Goal: Book appointment/travel/reservation

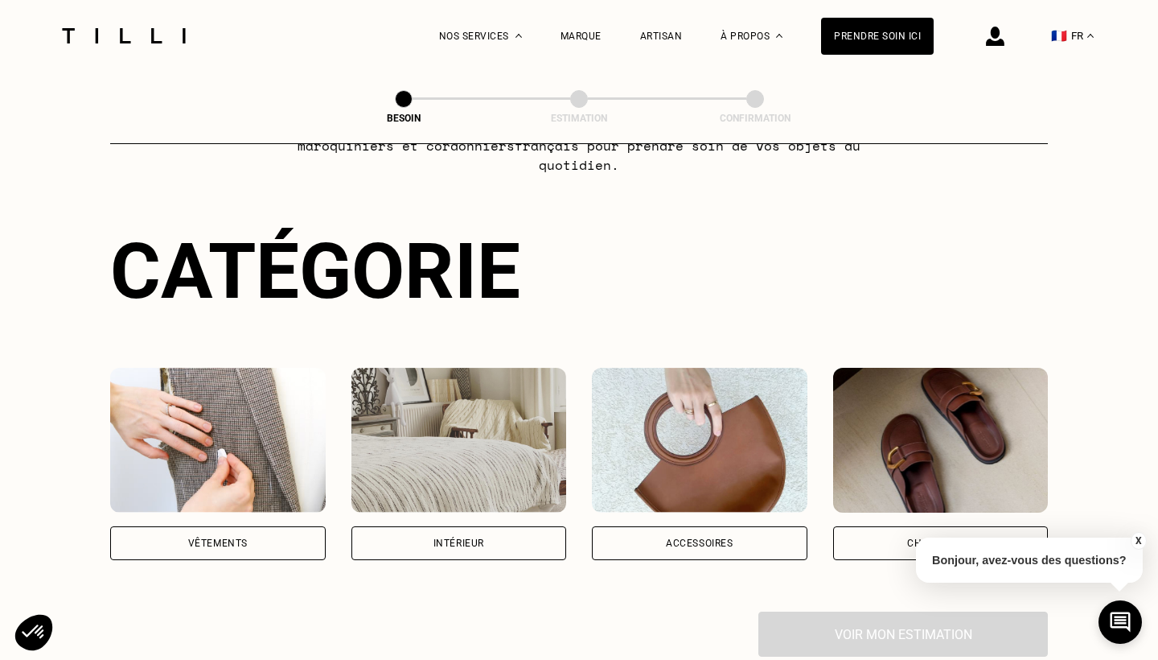
scroll to position [104, 0]
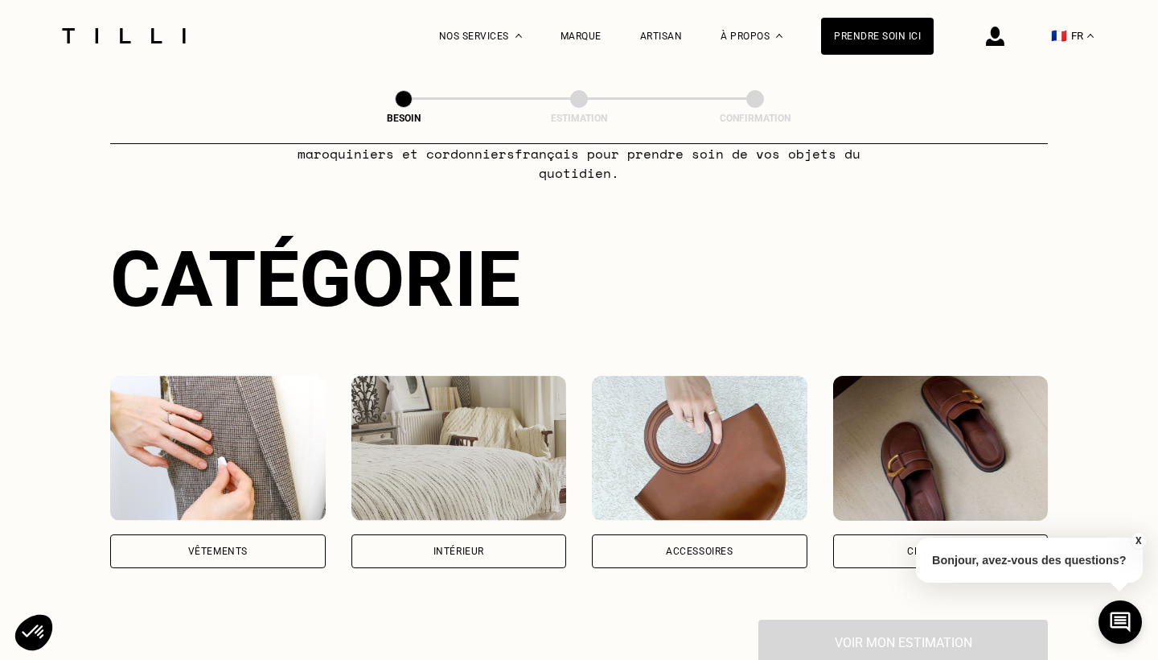
click at [250, 535] on div "Vêtements" at bounding box center [218, 551] width 216 height 34
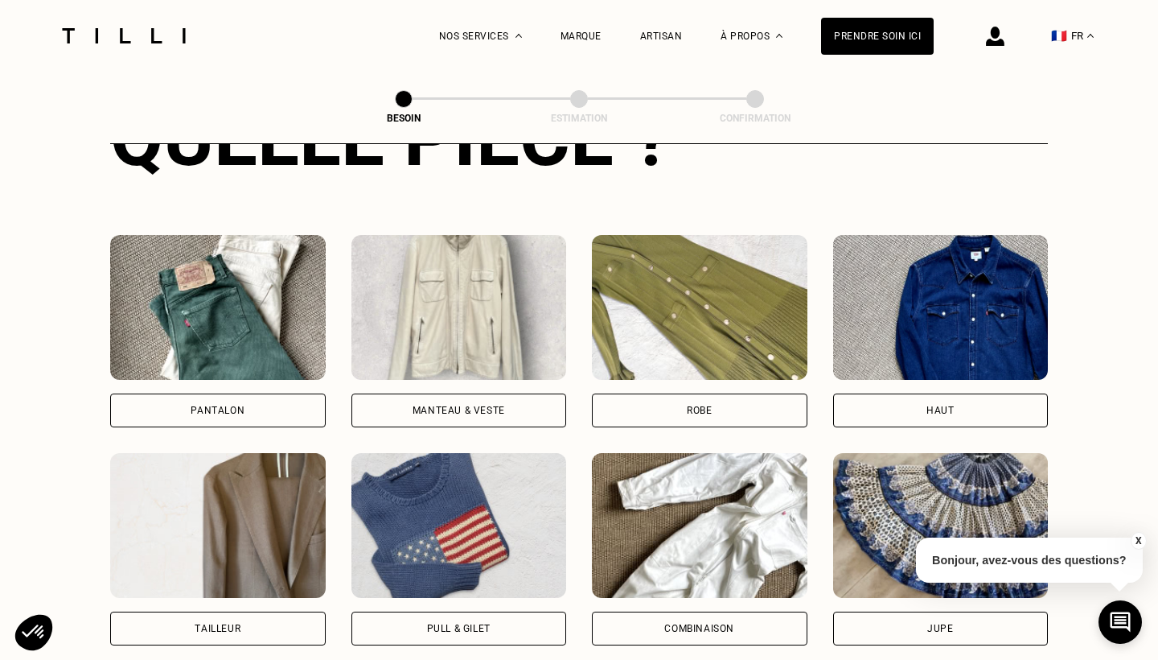
scroll to position [680, 0]
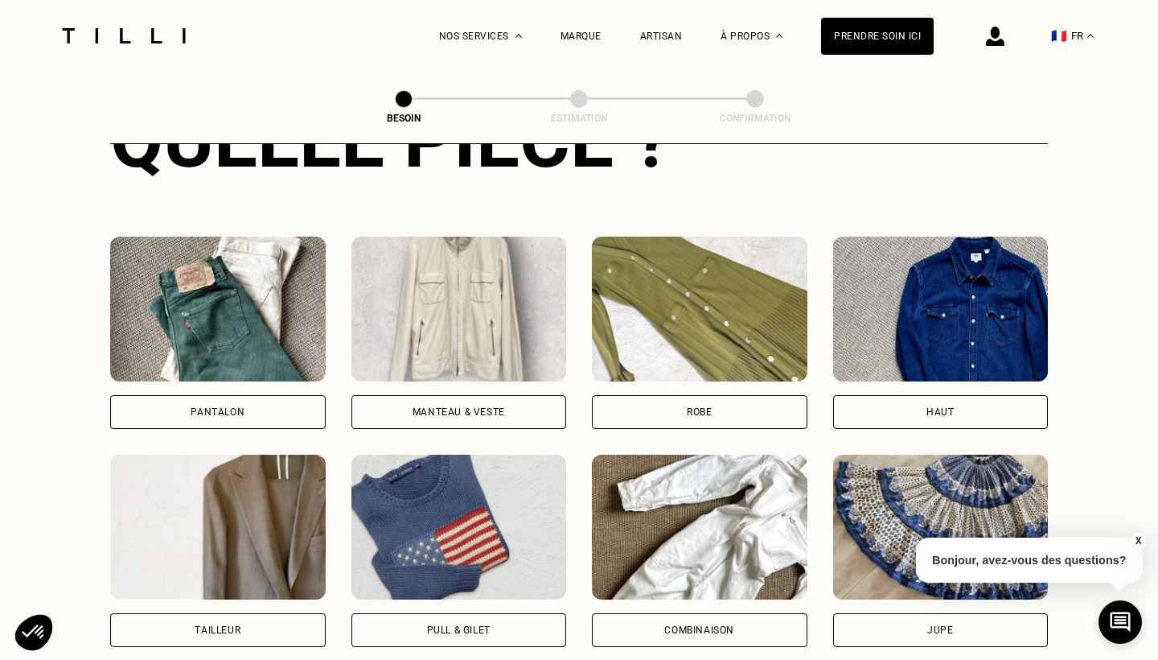
click at [222, 407] on div "Pantalon" at bounding box center [218, 412] width 54 height 10
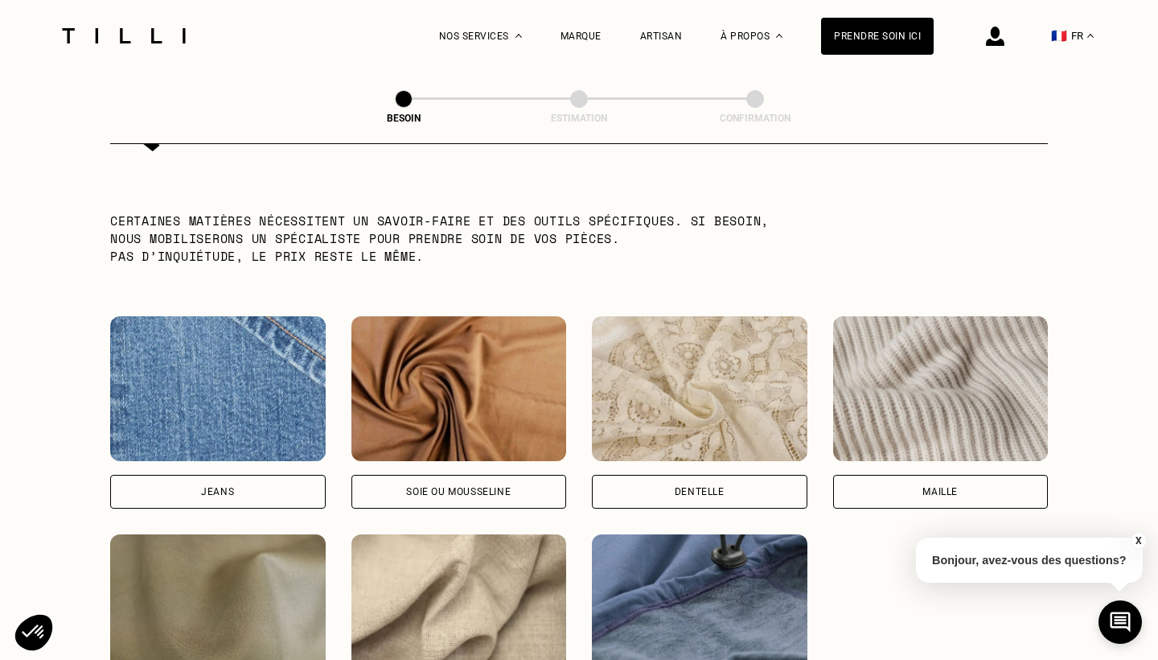
scroll to position [1588, 0]
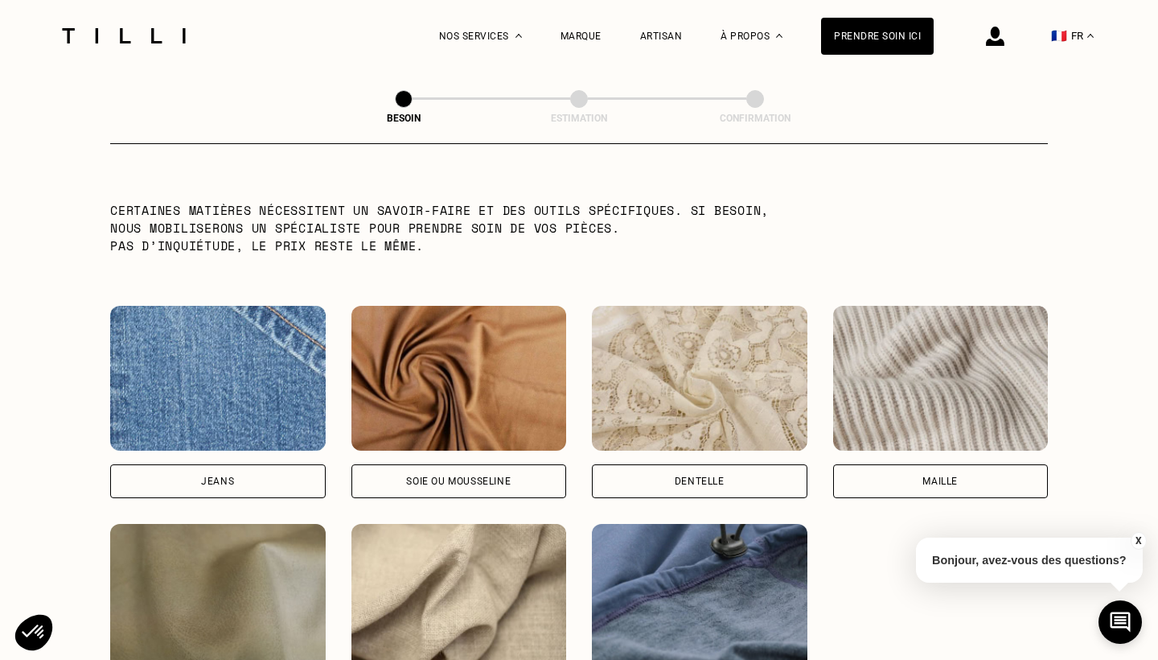
click at [208, 476] on div "Jeans" at bounding box center [217, 481] width 33 height 10
select select "FR"
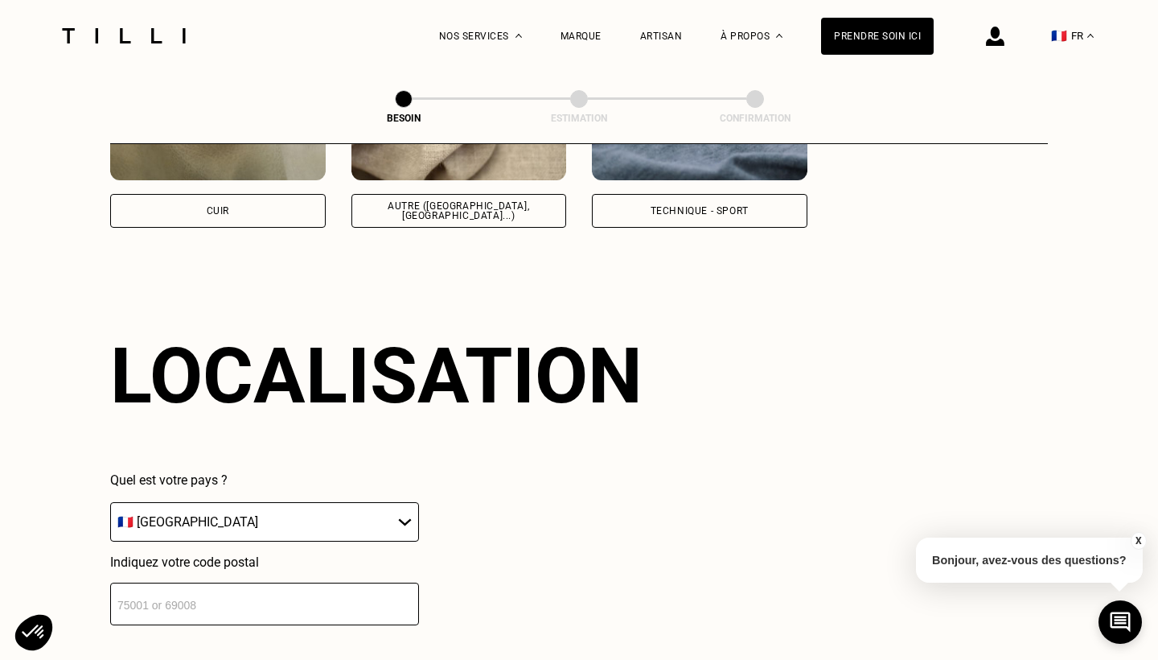
scroll to position [2156, 0]
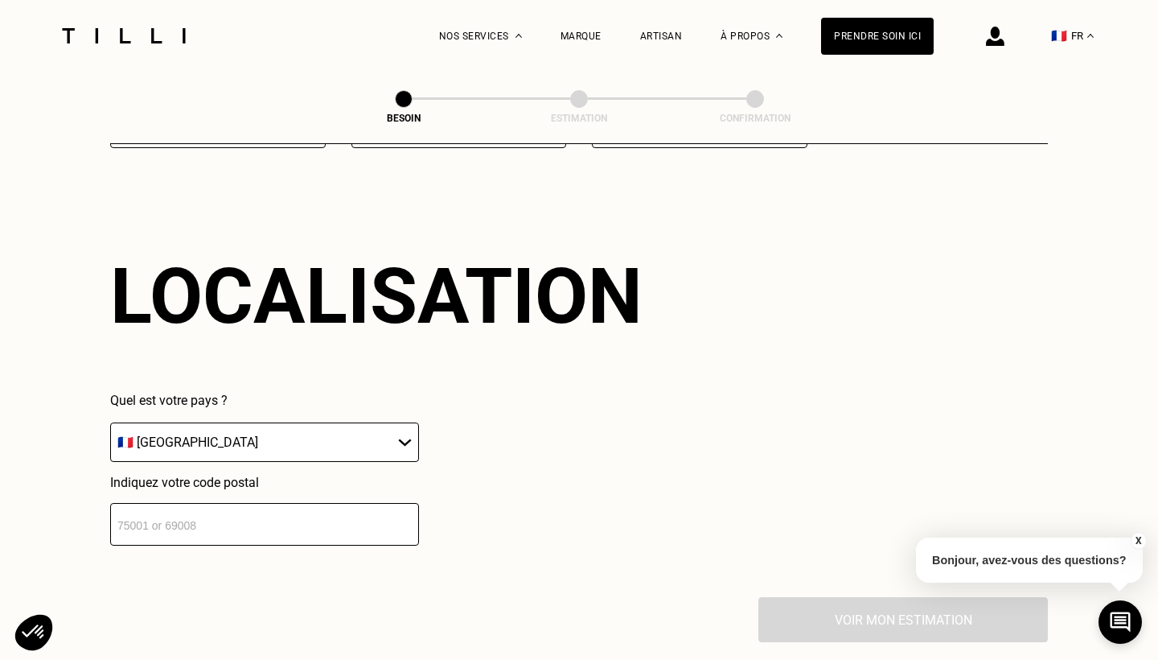
click at [237, 518] on input "number" at bounding box center [264, 524] width 309 height 43
type input "35000"
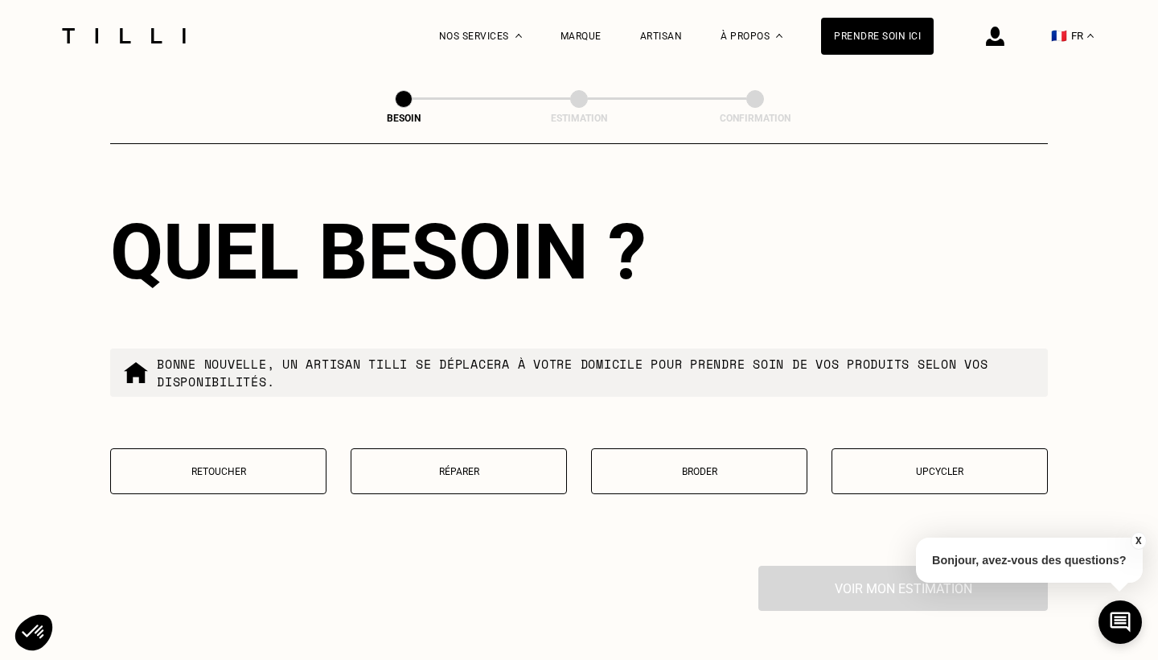
scroll to position [2594, 0]
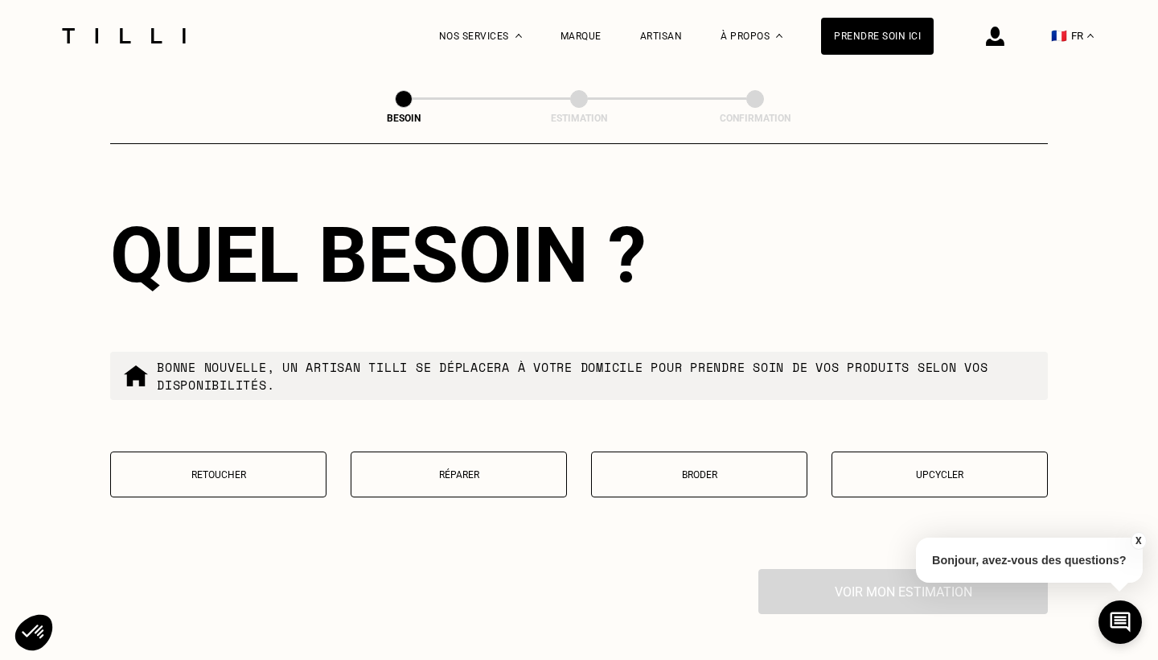
click at [467, 469] on p "Réparer" at bounding box center [459, 474] width 199 height 11
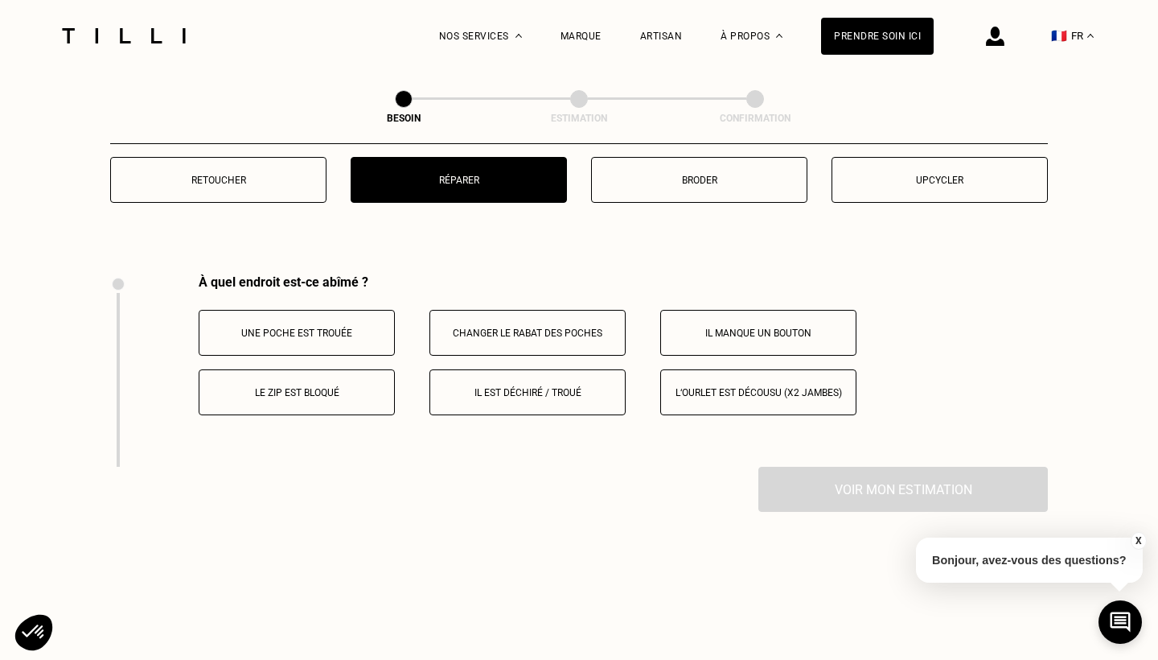
scroll to position [2888, 0]
click at [520, 387] on button "Il est déchiré / troué" at bounding box center [528, 393] width 196 height 46
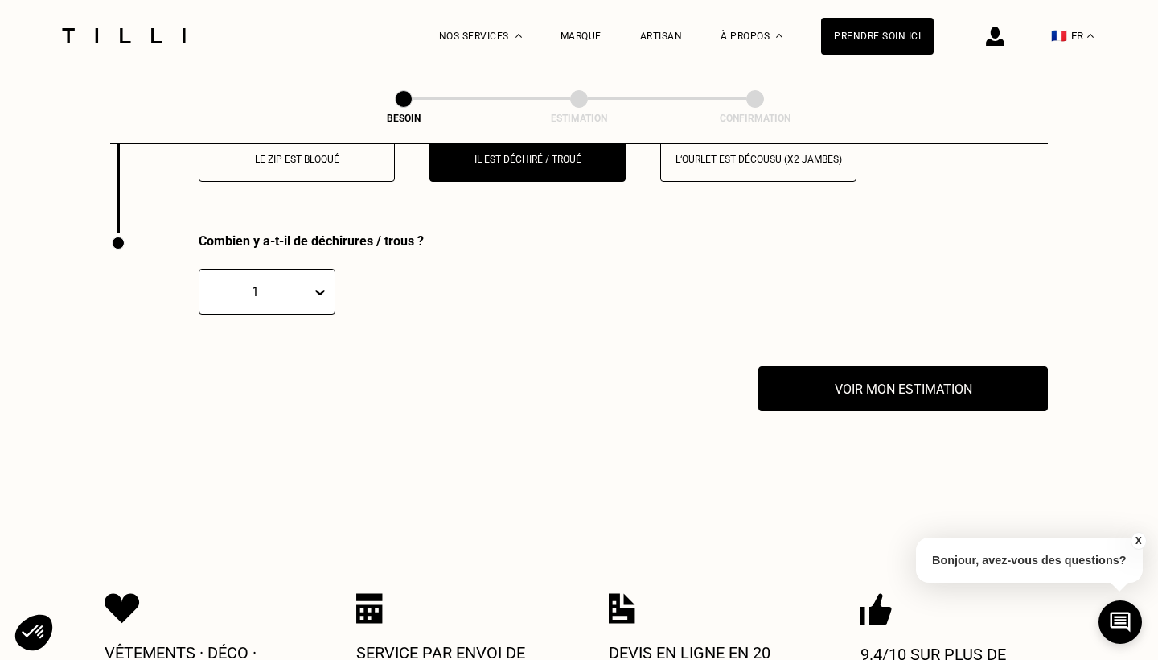
scroll to position [3162, 0]
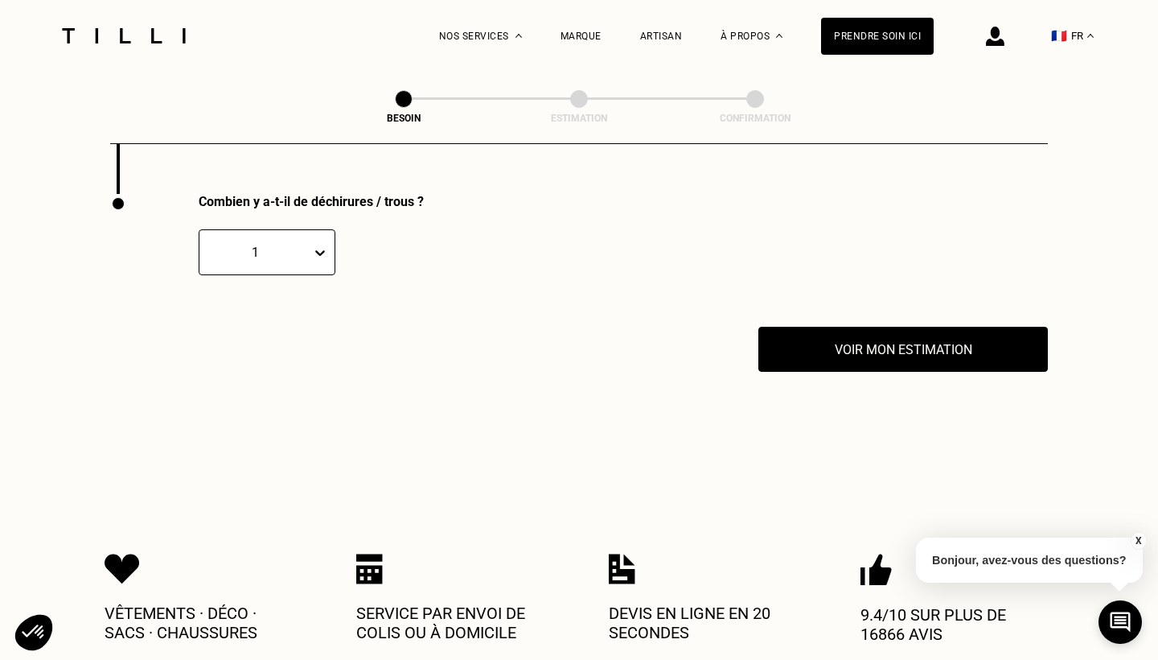
click at [317, 245] on icon at bounding box center [320, 253] width 16 height 16
click at [261, 376] on div "4" at bounding box center [267, 389] width 137 height 30
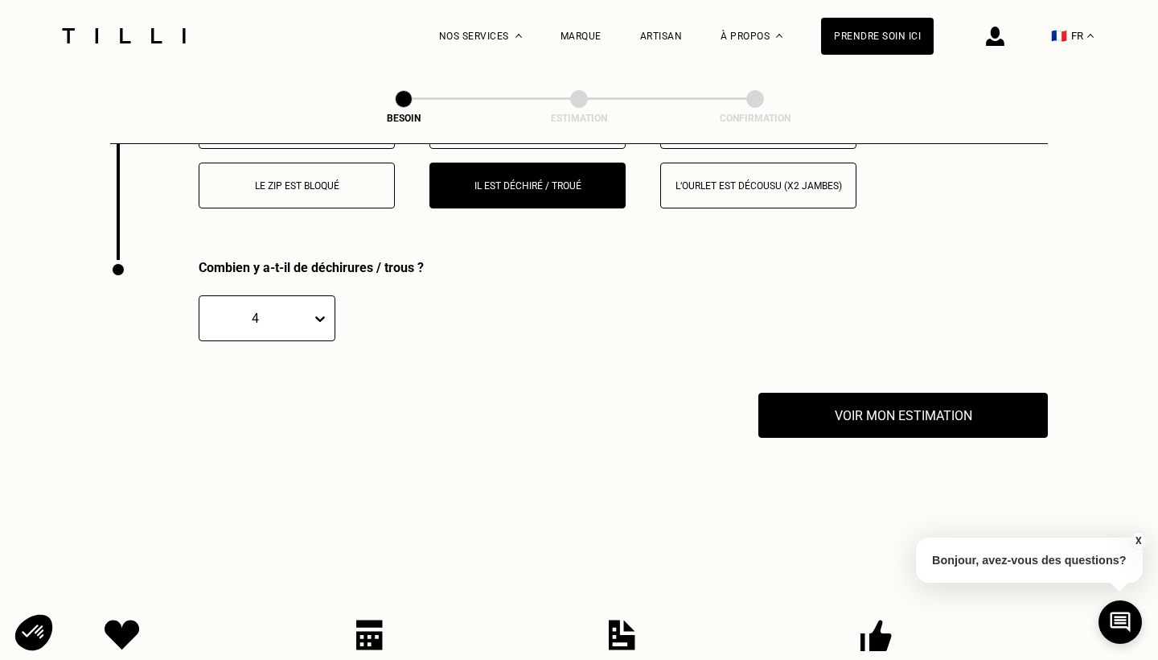
scroll to position [3118, 0]
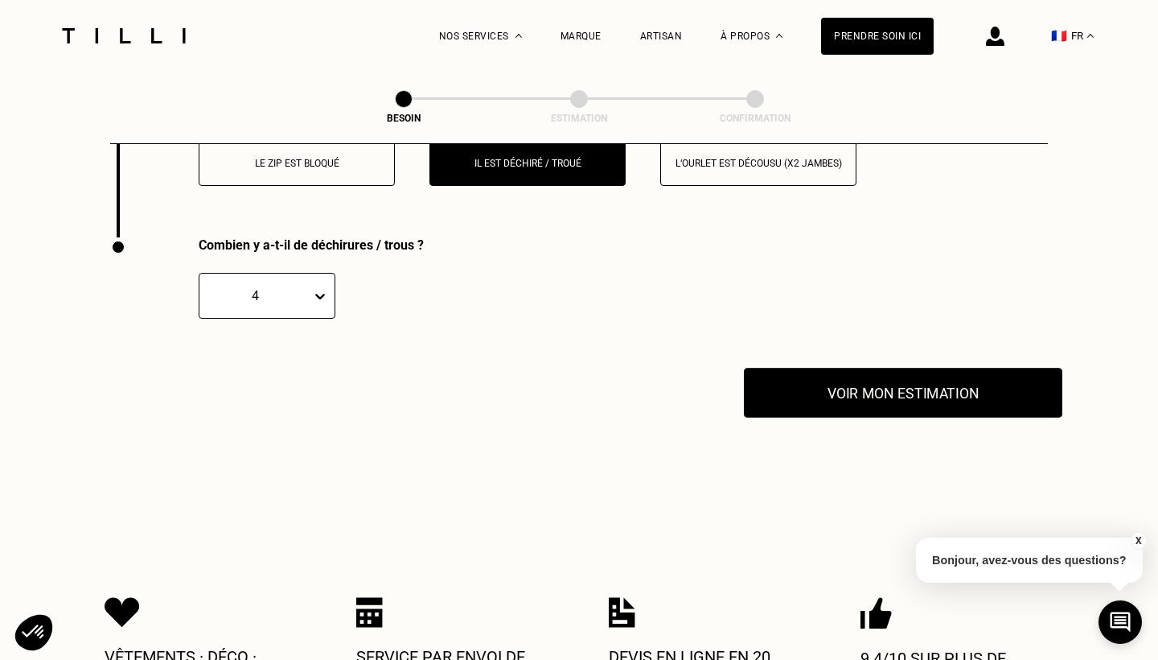
click at [808, 386] on button "Voir mon estimation" at bounding box center [903, 393] width 319 height 50
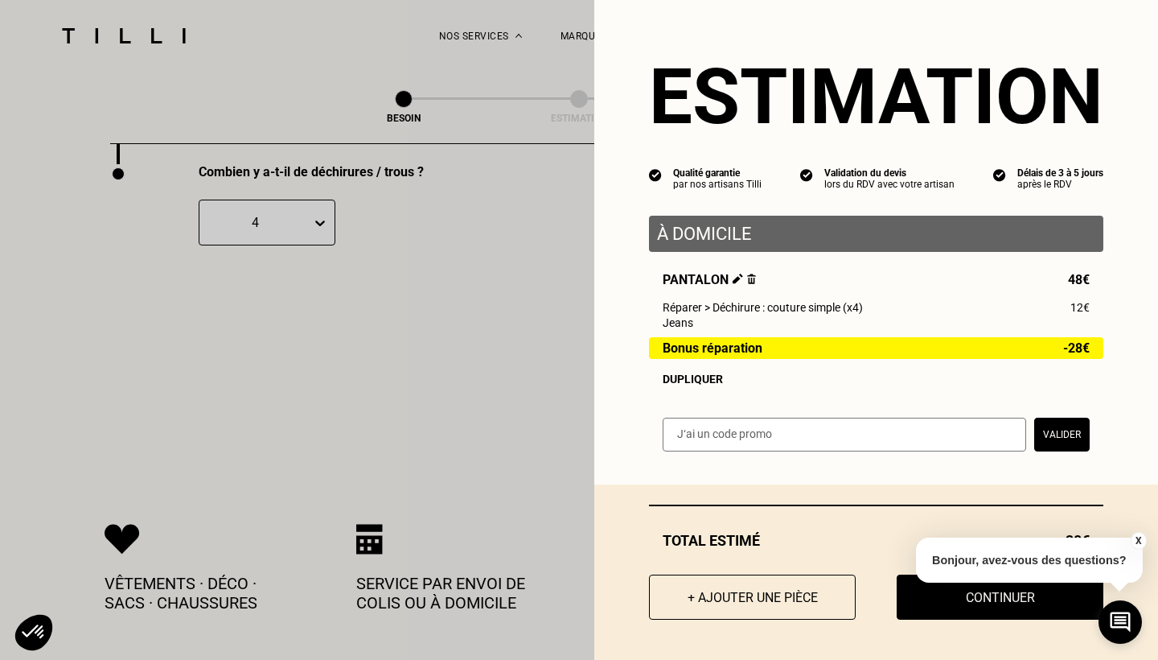
scroll to position [3184, 0]
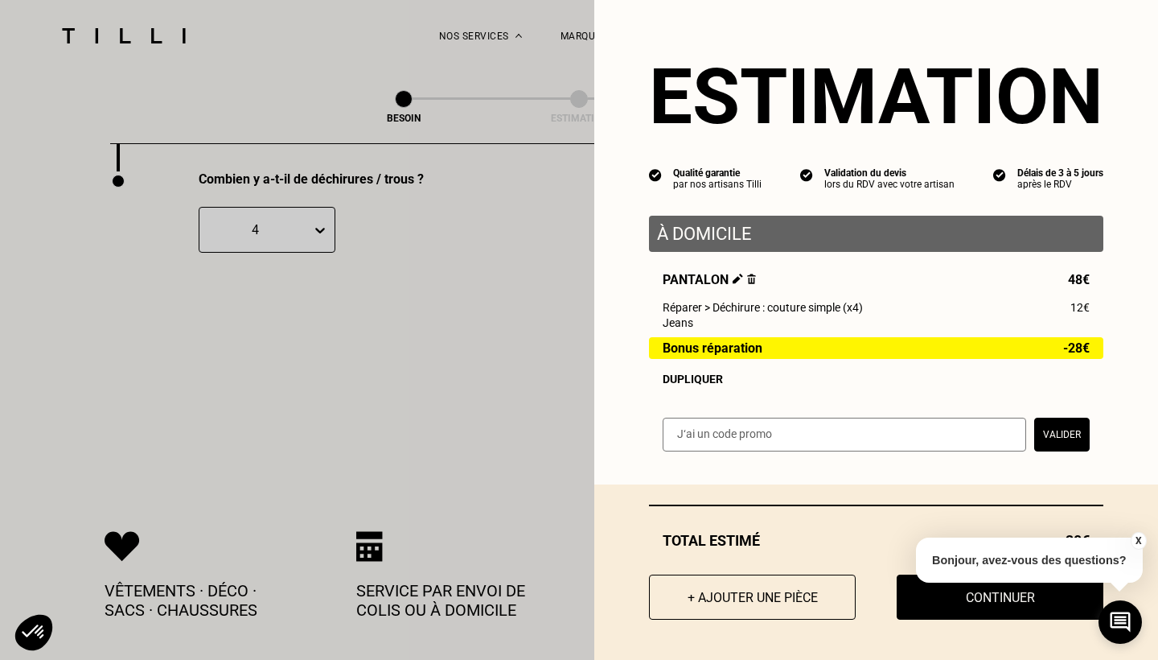
click at [775, 433] on input "text" at bounding box center [845, 435] width 364 height 34
click at [1138, 539] on button "X" at bounding box center [1138, 541] width 16 height 18
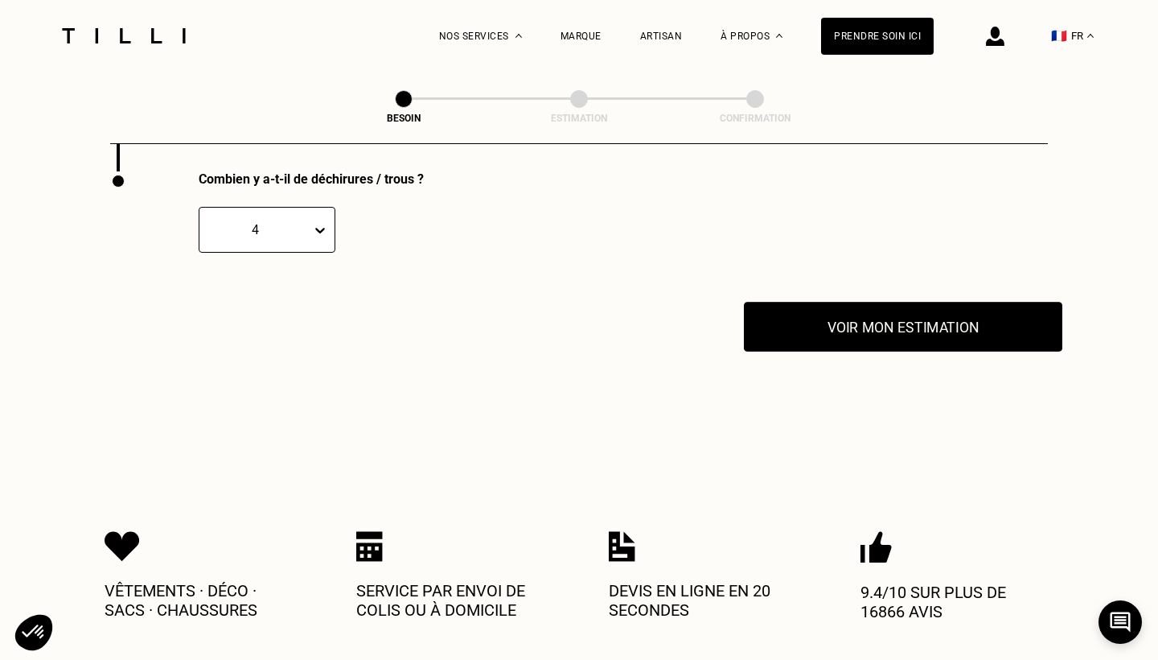
click at [845, 332] on button "Voir mon estimation" at bounding box center [903, 327] width 319 height 50
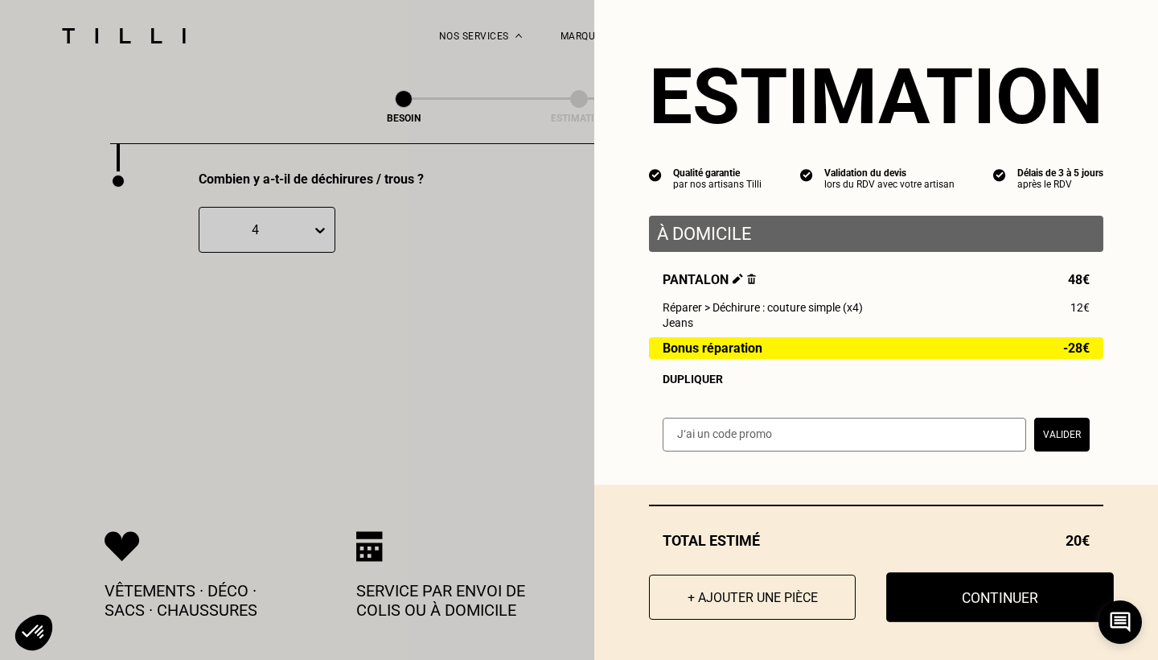
click at [992, 600] on button "Continuer" at bounding box center [1001, 597] width 228 height 50
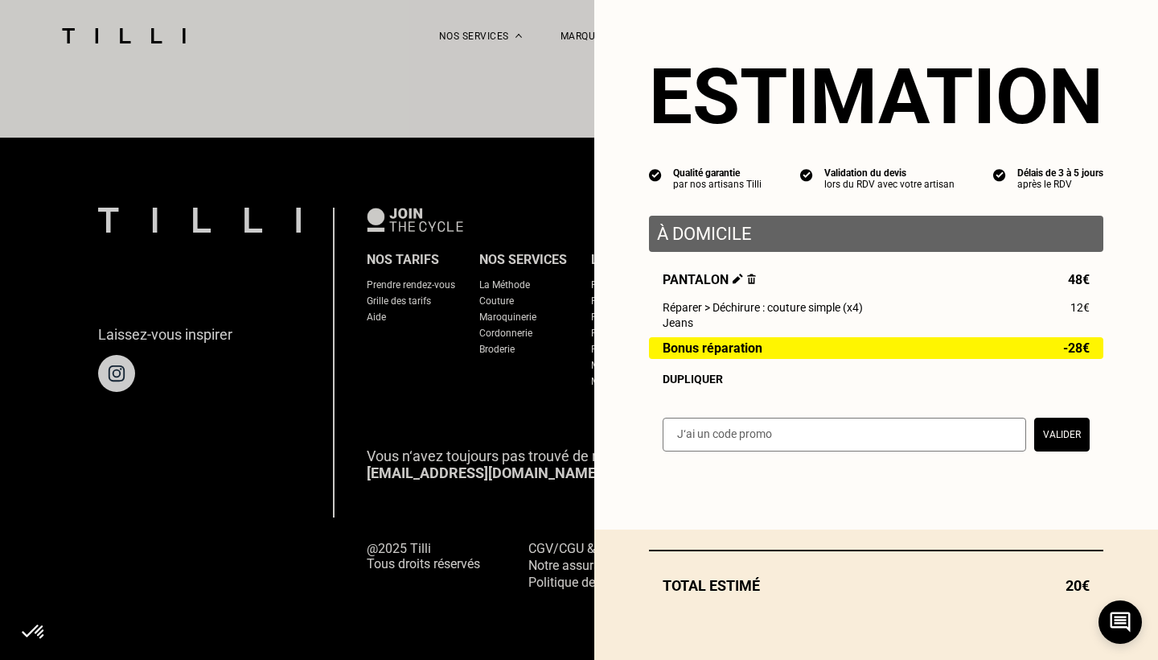
scroll to position [967, 0]
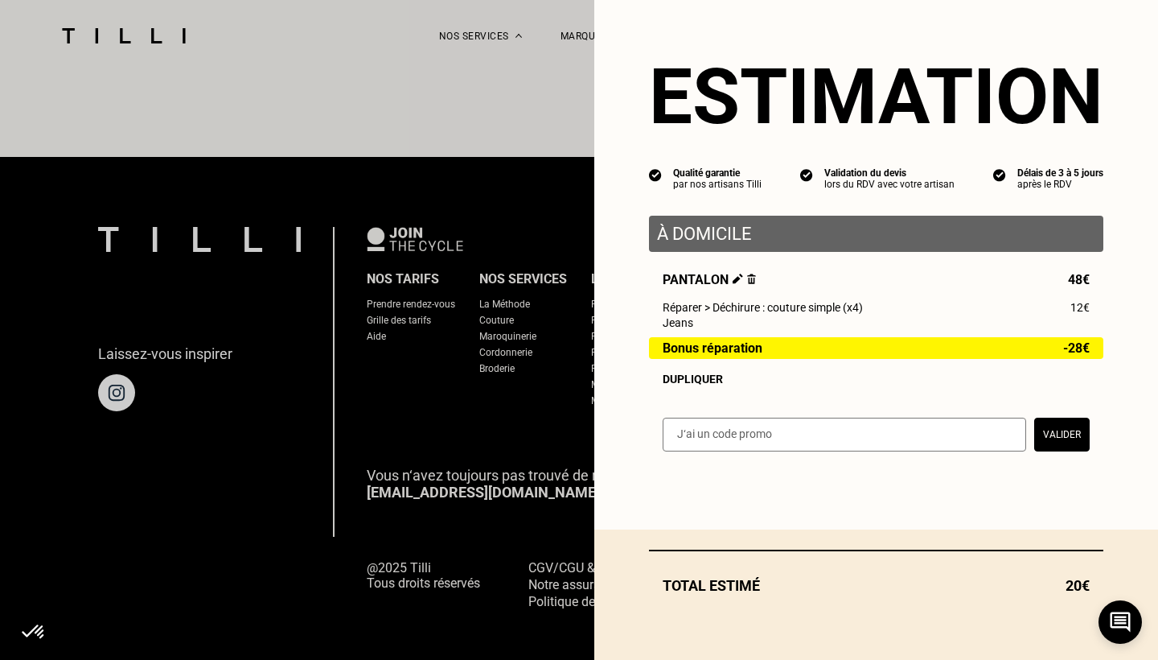
select select "FR"
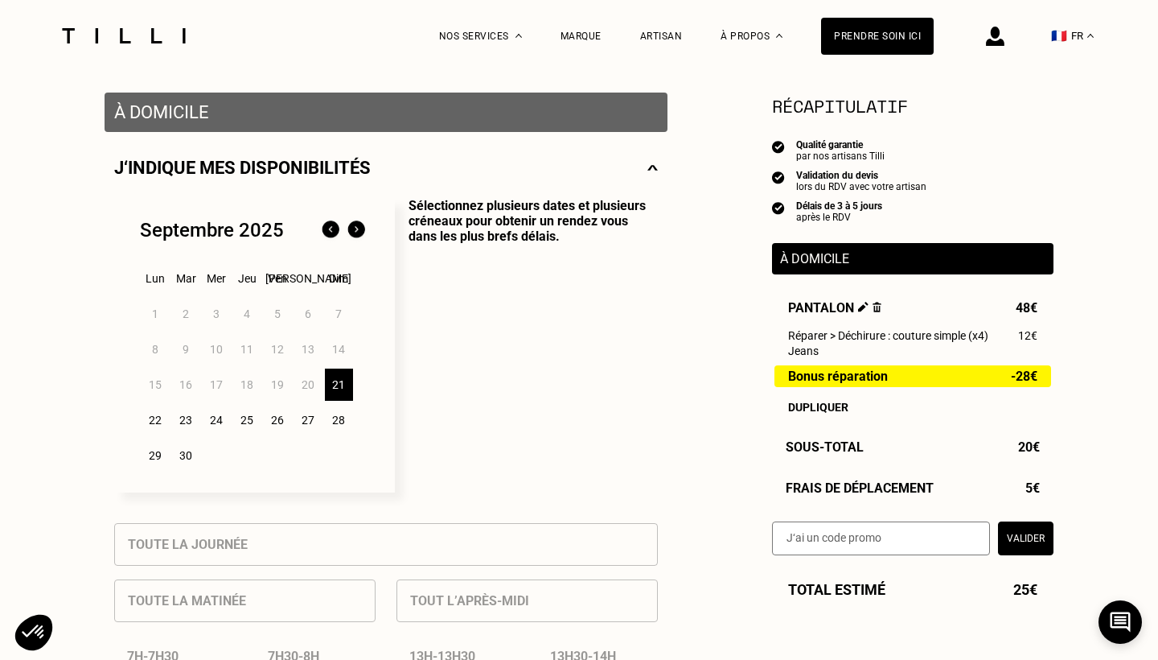
scroll to position [311, 0]
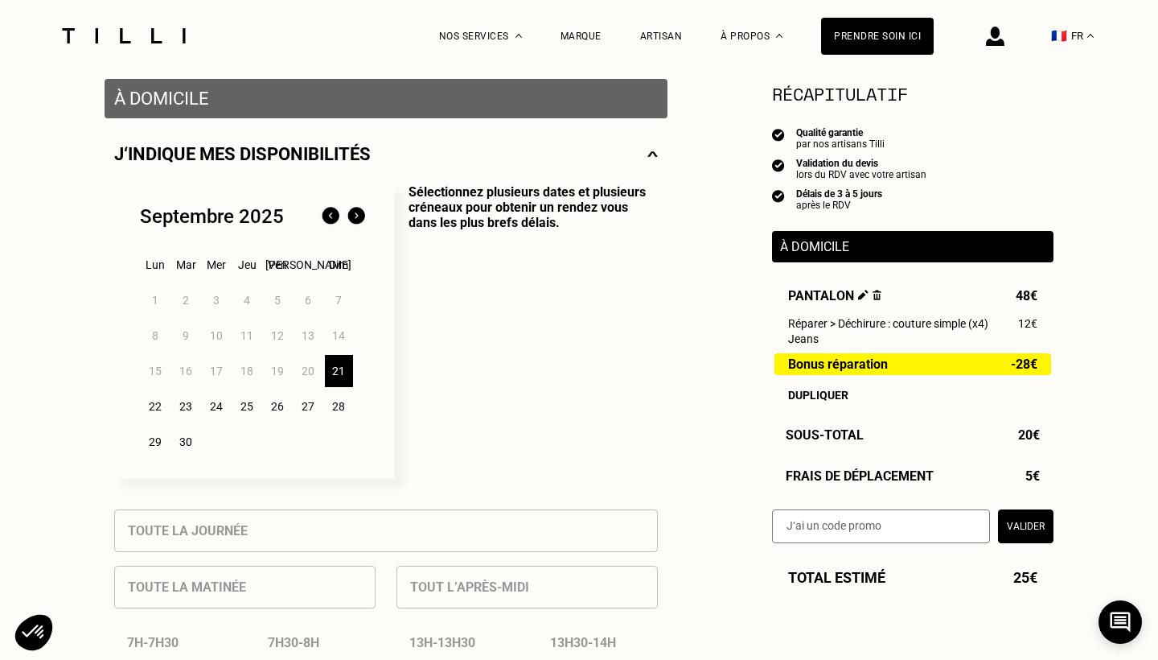
click at [273, 415] on div "26" at bounding box center [278, 406] width 28 height 32
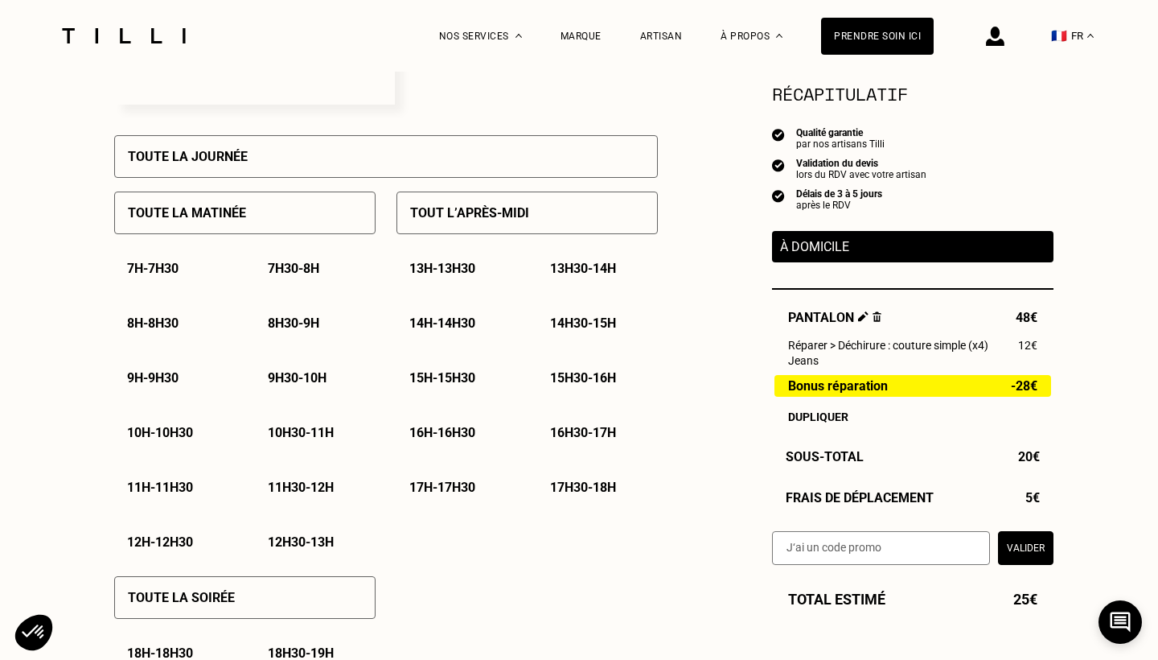
scroll to position [684, 0]
click at [171, 486] on p "11h - 11h30" at bounding box center [160, 487] width 66 height 15
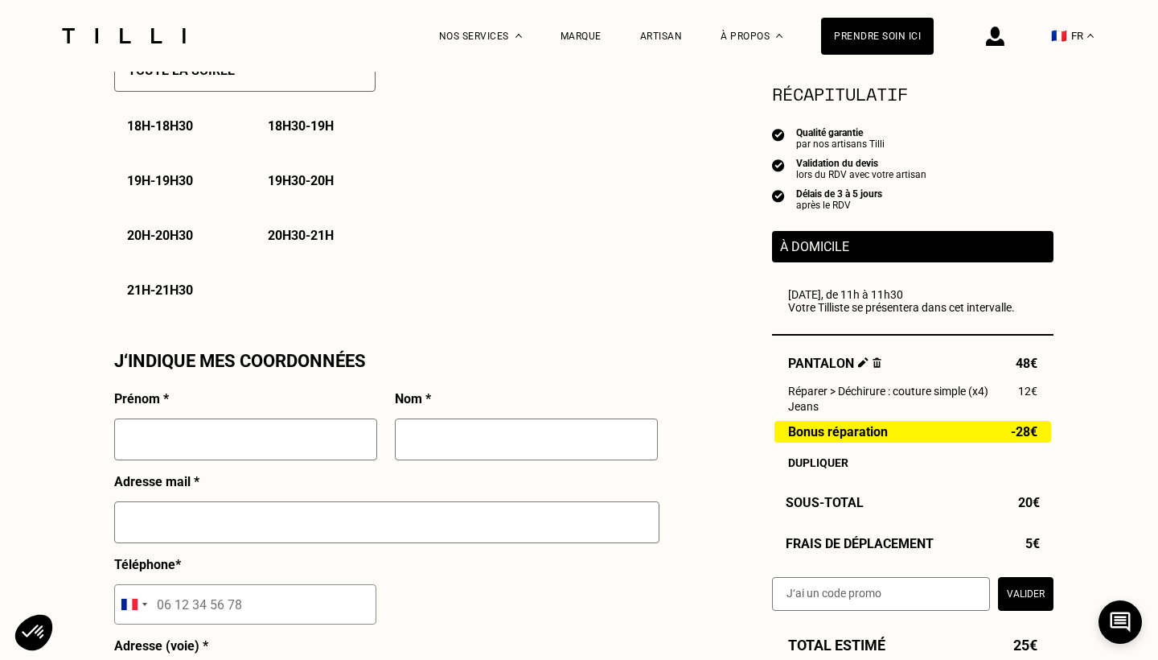
scroll to position [1132, 0]
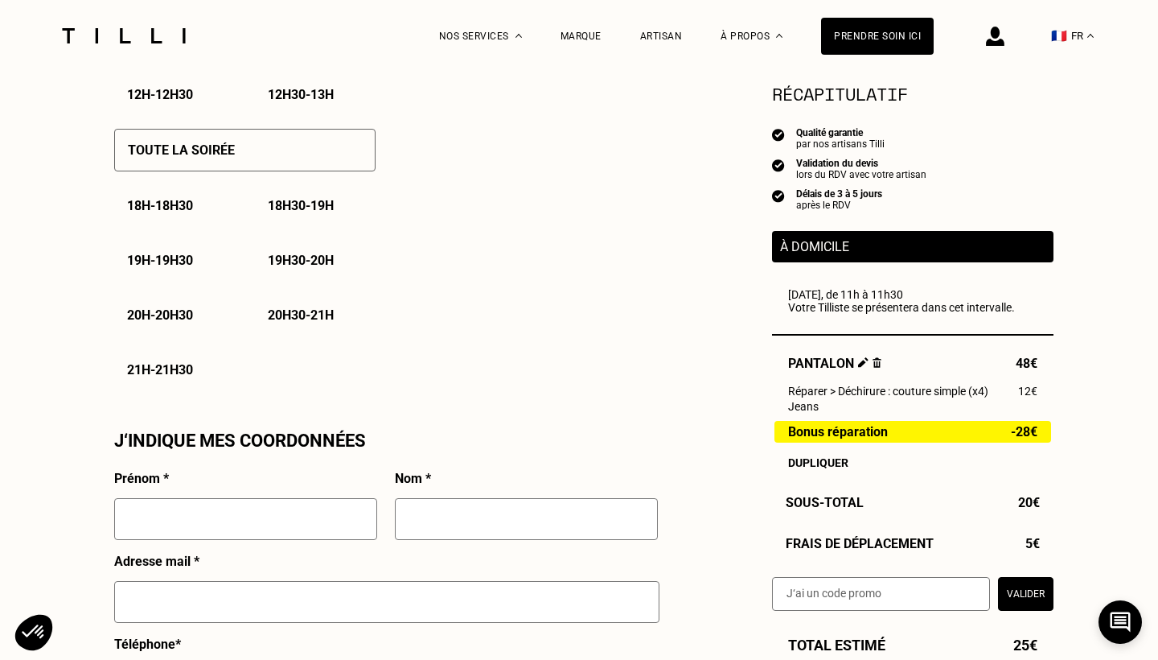
click at [348, 519] on input "text" at bounding box center [245, 519] width 263 height 42
type input "Koitrin"
type input "KOFFI"
type input "[EMAIL_ADDRESS][DOMAIN_NAME]"
type input "[STREET_ADDRESS][PERSON_NAME]"
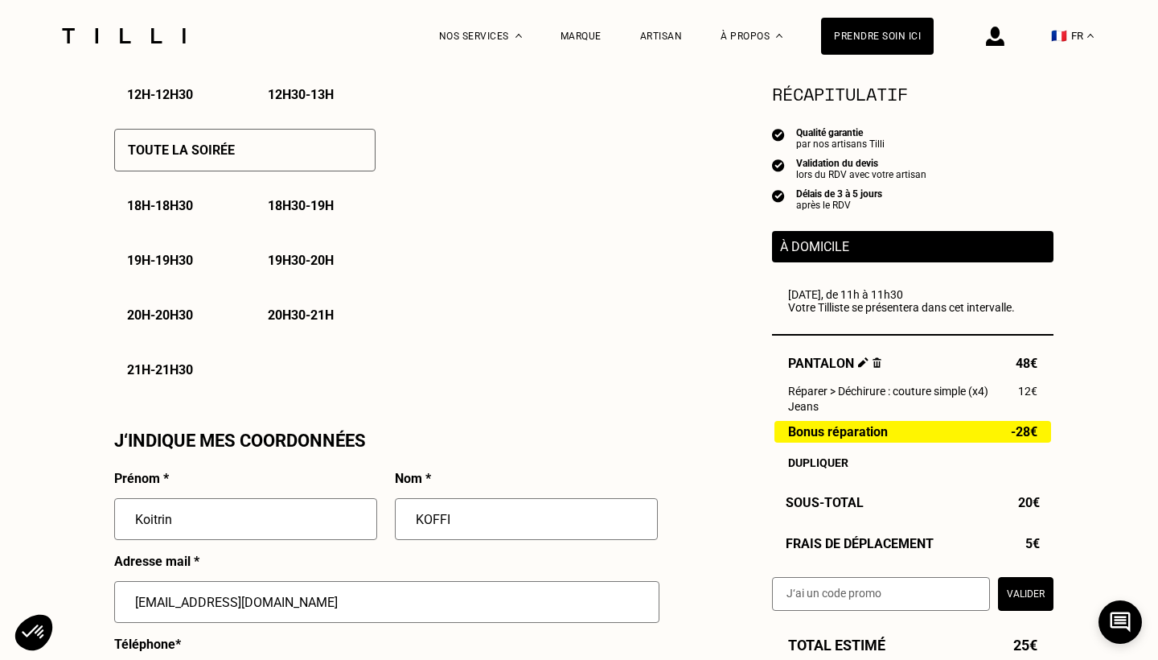
type input "[GEOGRAPHIC_DATA]"
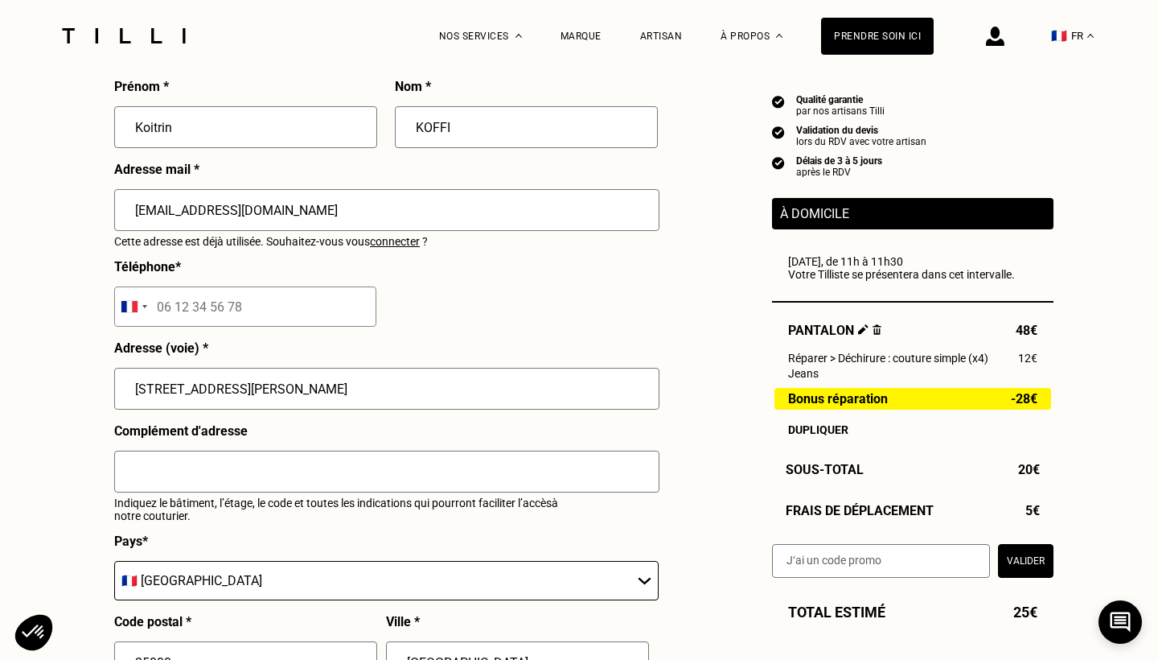
scroll to position [1518, 0]
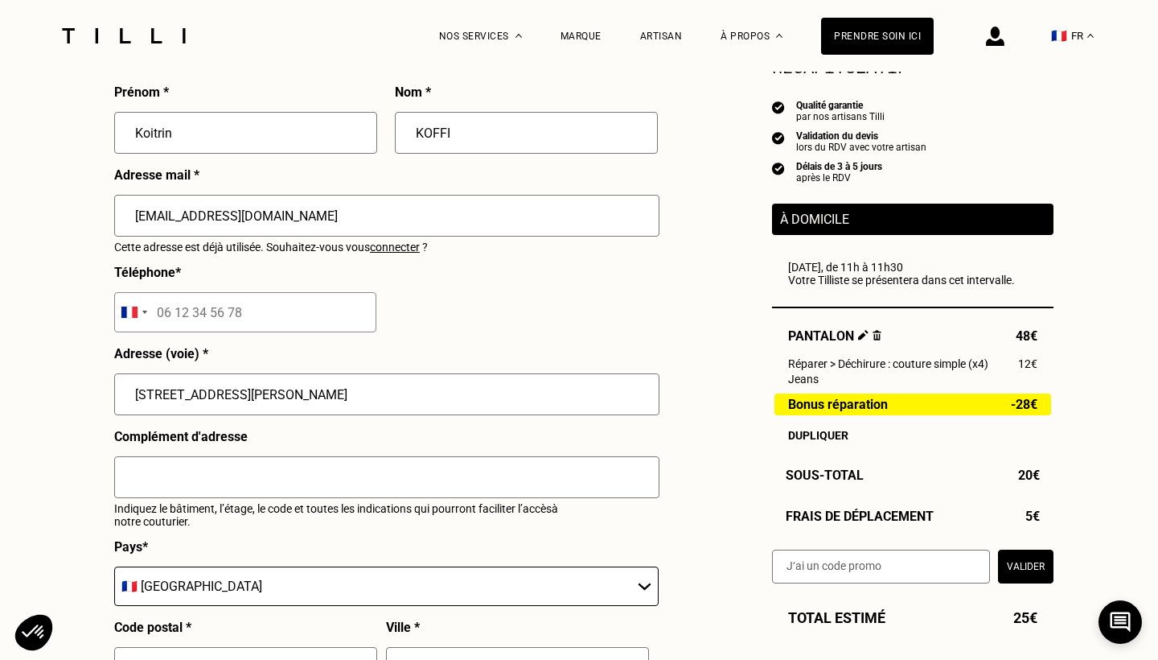
click at [166, 306] on input "tel" at bounding box center [245, 312] width 262 height 40
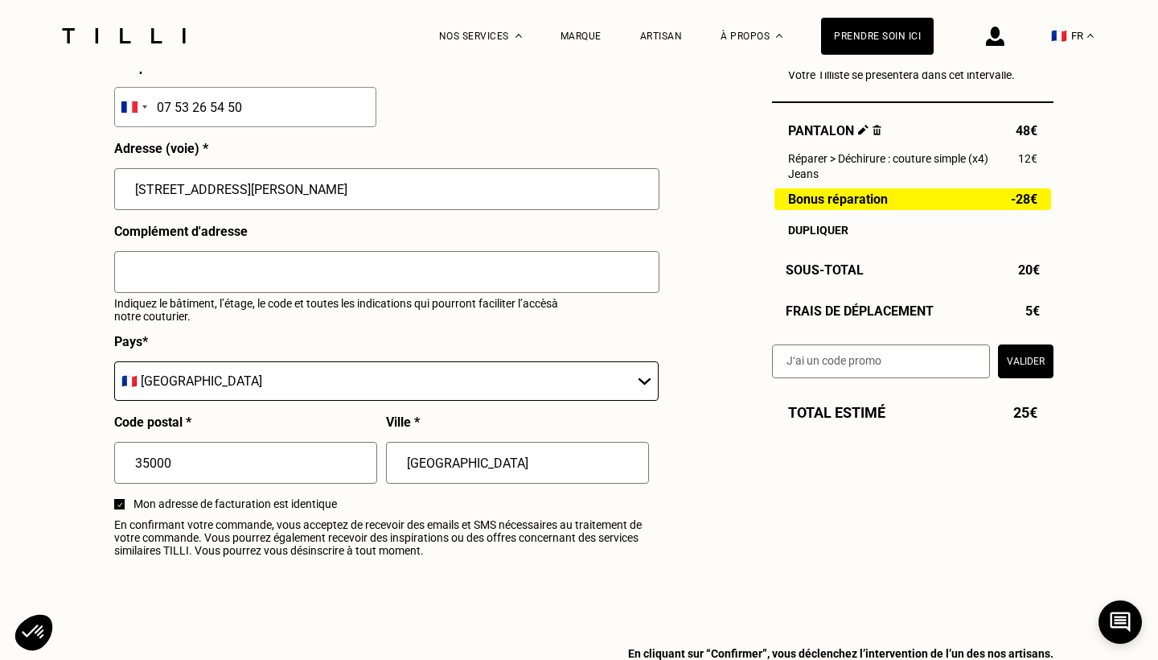
scroll to position [1722, 0]
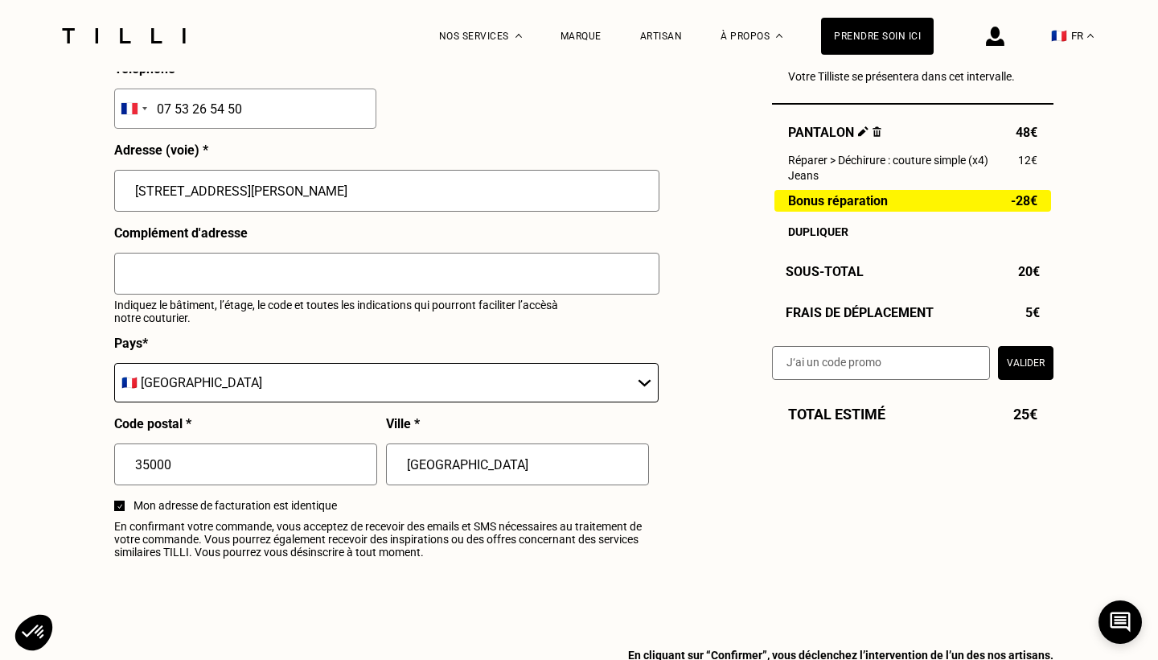
type input "07 53 26 54 50"
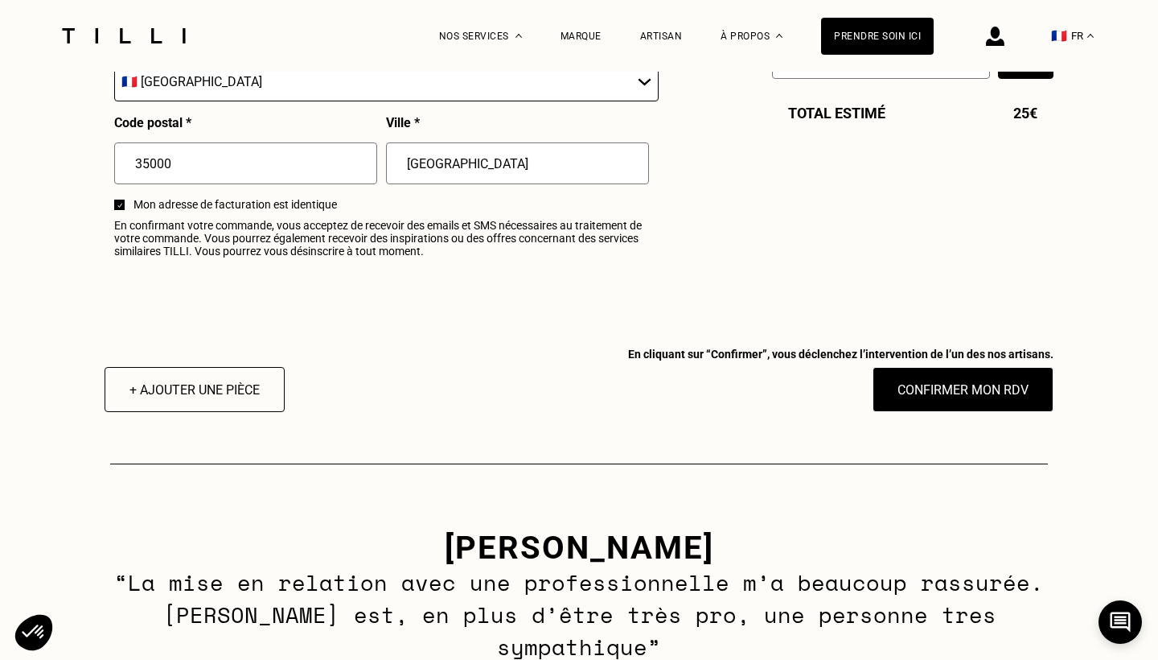
scroll to position [2035, 0]
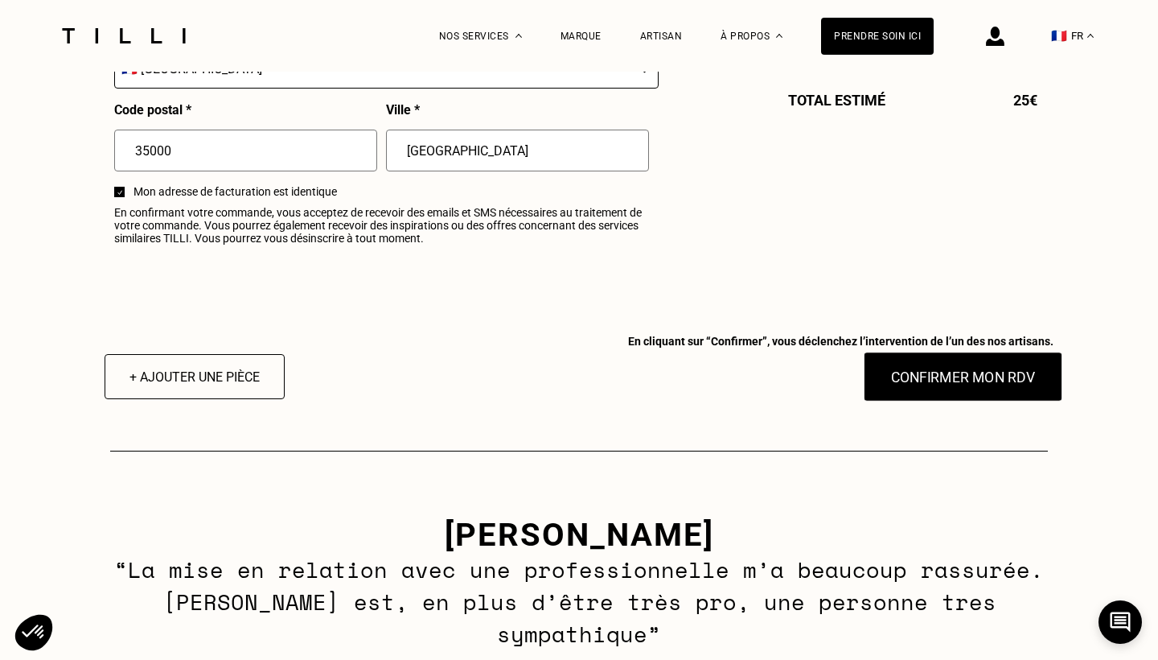
click at [940, 385] on button "Confirmer mon RDV" at bounding box center [964, 377] width 200 height 50
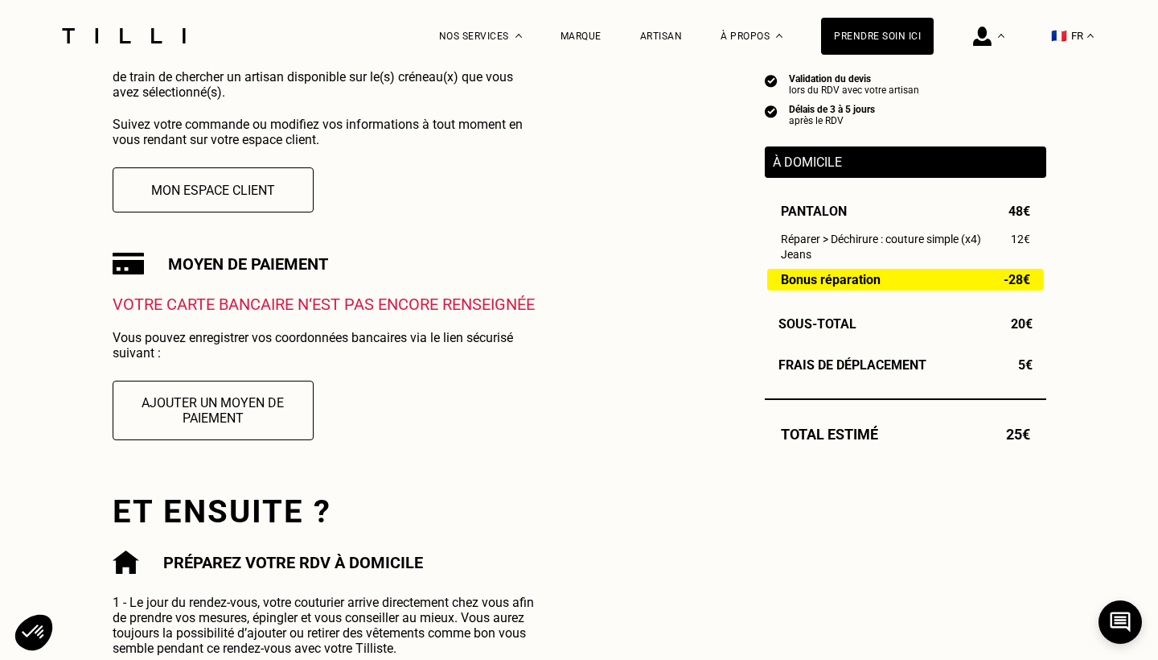
scroll to position [400, 0]
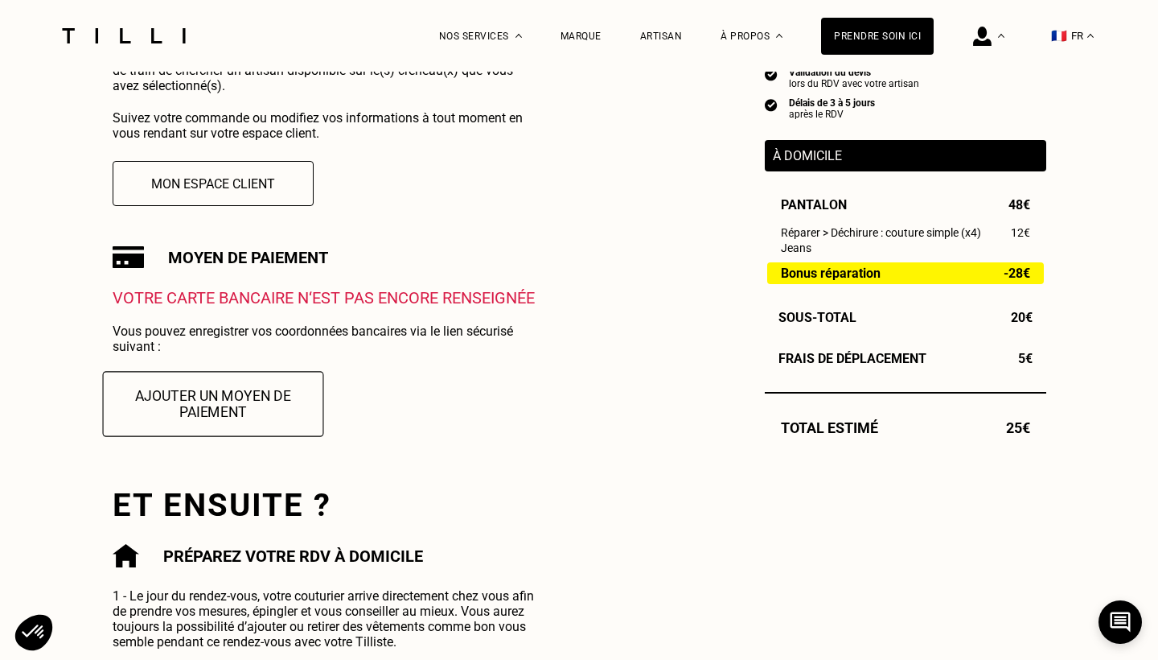
click at [258, 409] on button "Ajouter un moyen de paiement" at bounding box center [212, 403] width 221 height 65
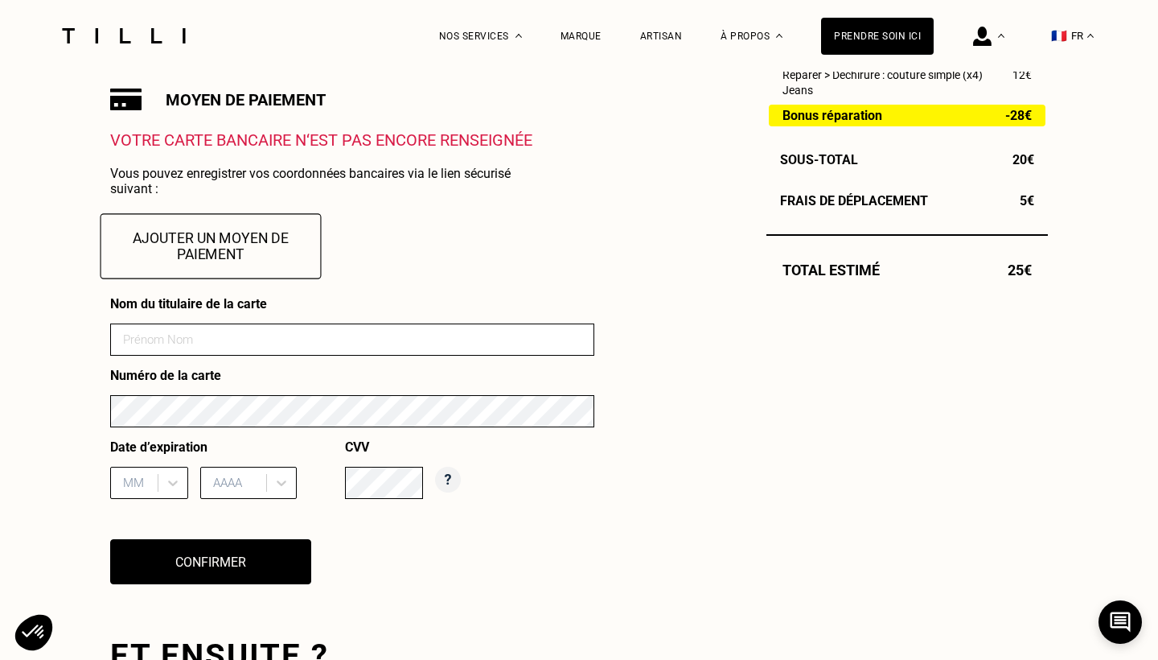
scroll to position [567, 0]
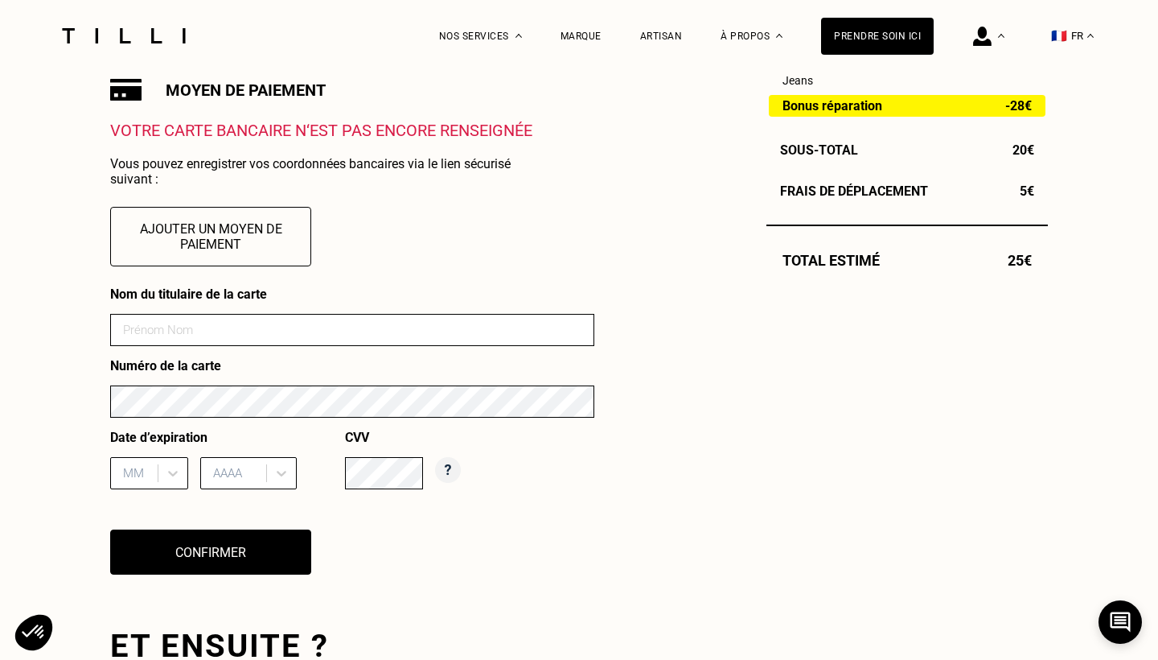
click at [212, 317] on input at bounding box center [352, 330] width 484 height 32
type input "KOFFI"
type input "05/30"
click at [204, 331] on input "KOFFI" at bounding box center [352, 330] width 484 height 32
type input "[PERSON_NAME]"
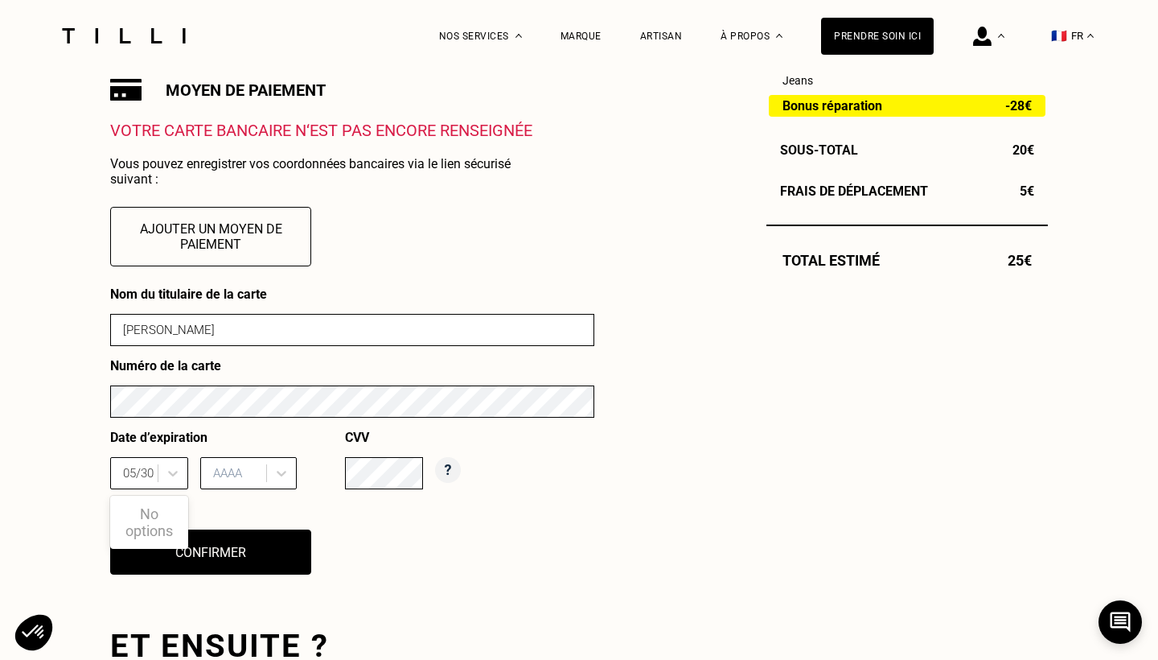
click at [252, 479] on div "AAAA" at bounding box center [248, 473] width 97 height 32
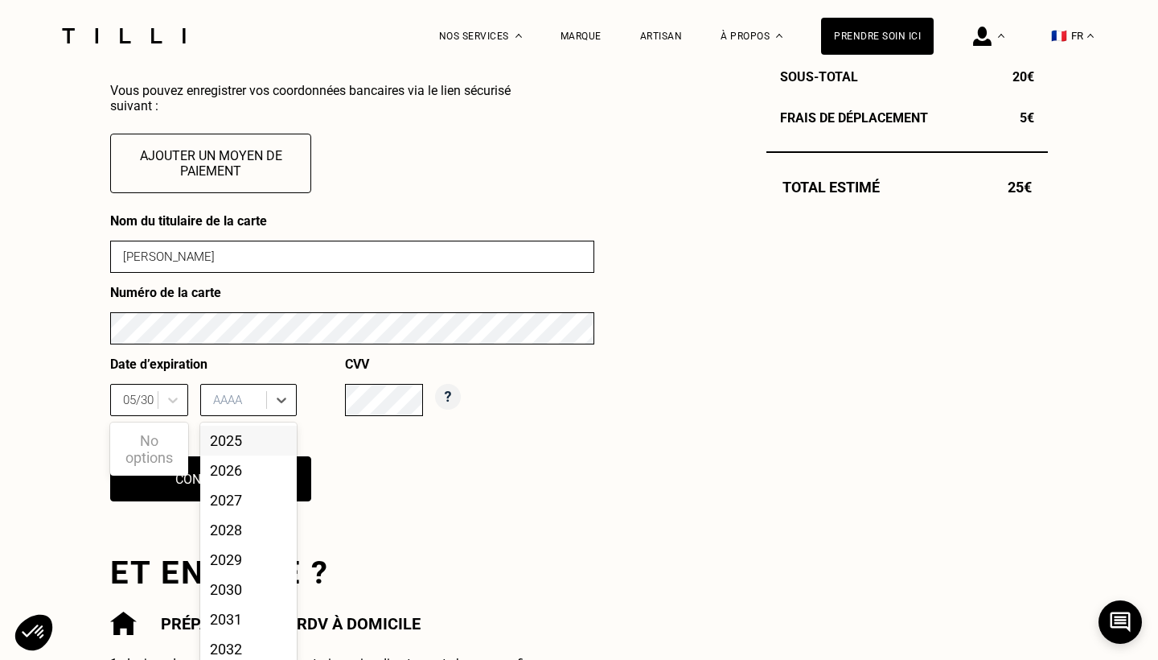
scroll to position [651, 0]
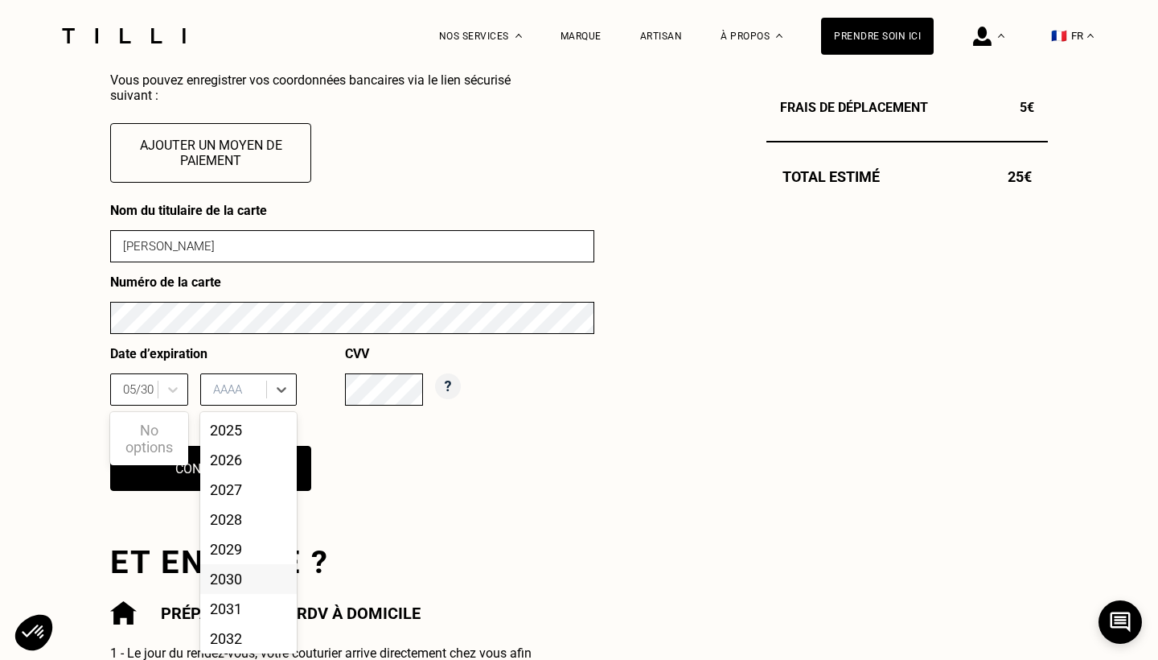
click at [244, 578] on div "2030" at bounding box center [248, 579] width 97 height 30
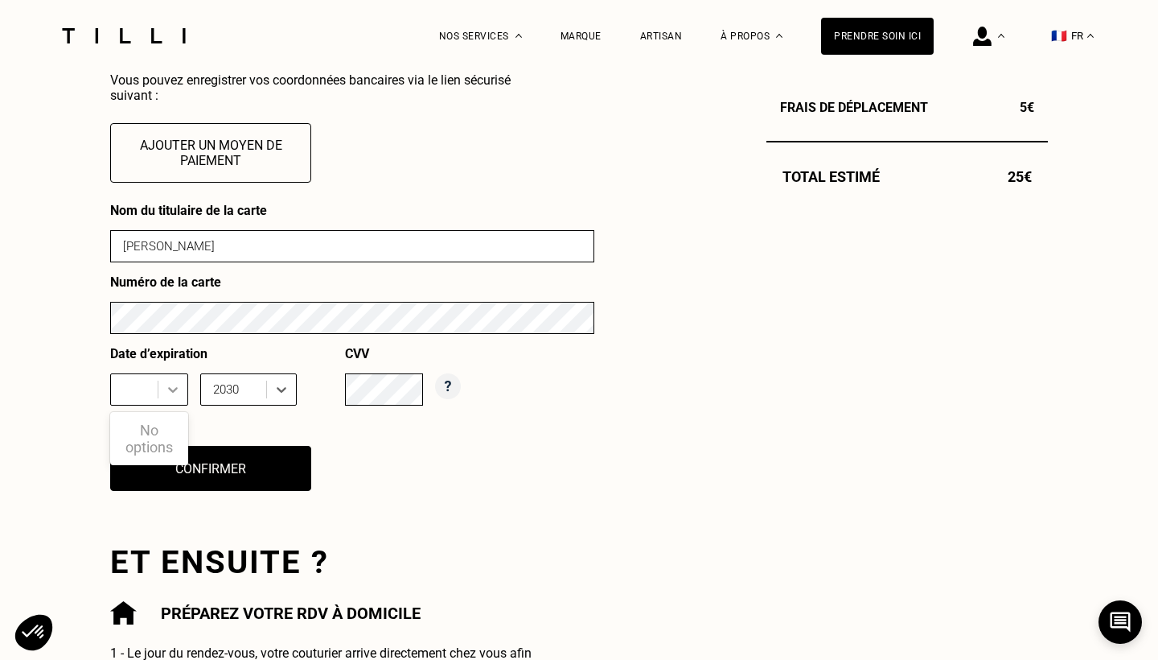
click at [176, 391] on icon at bounding box center [173, 389] width 16 height 16
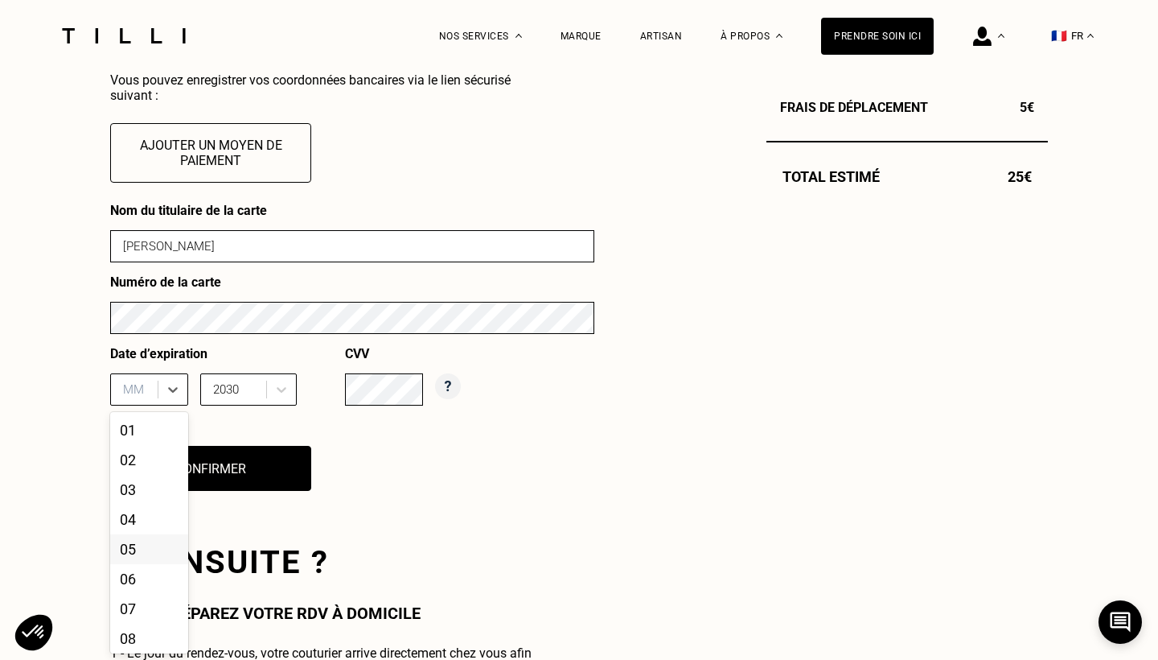
click at [166, 549] on div "05" at bounding box center [149, 549] width 78 height 30
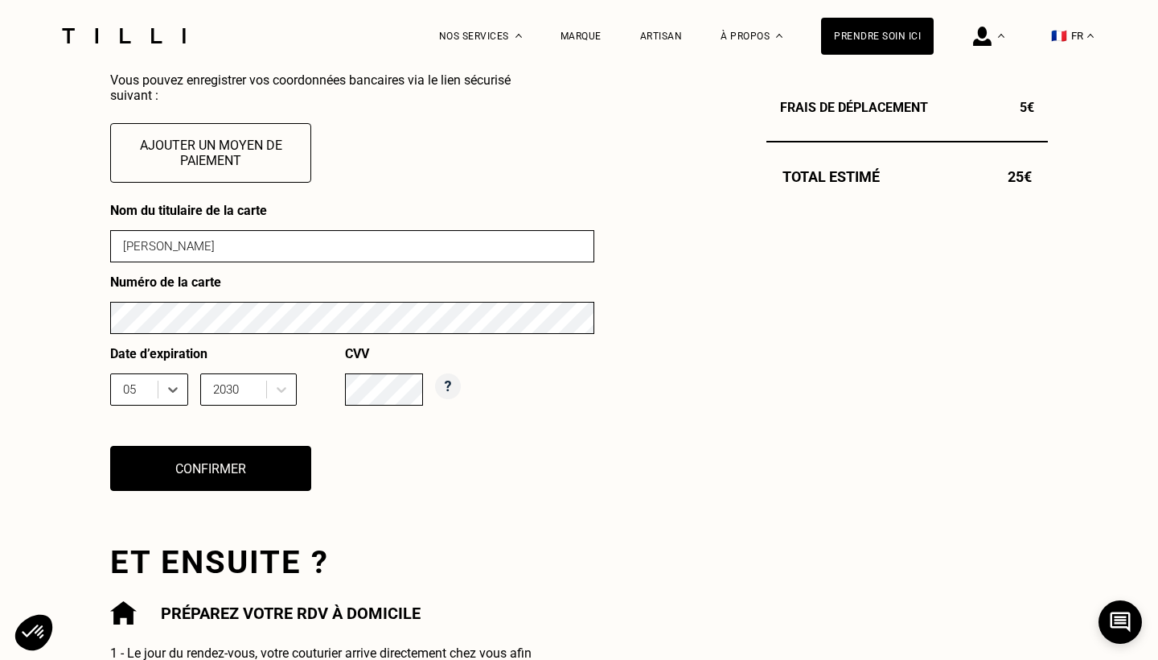
click at [410, 453] on div "Nom du titulaire de la carte [PERSON_NAME] Numéro de la carte Date d’expiration…" at bounding box center [352, 357] width 484 height 308
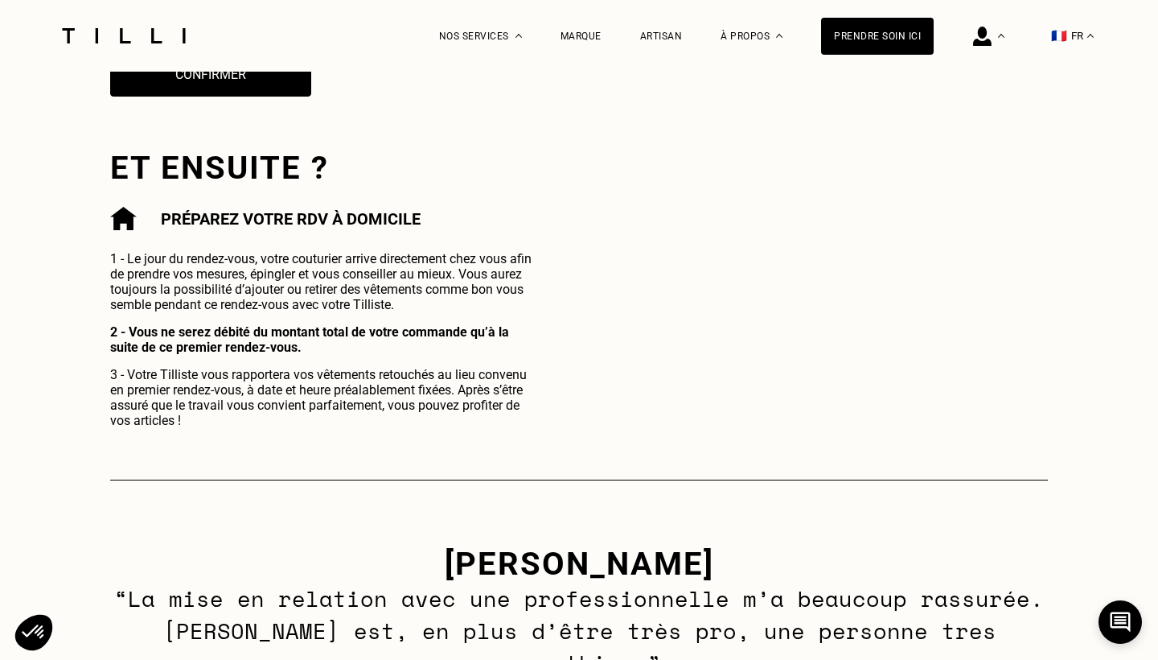
scroll to position [1015, 0]
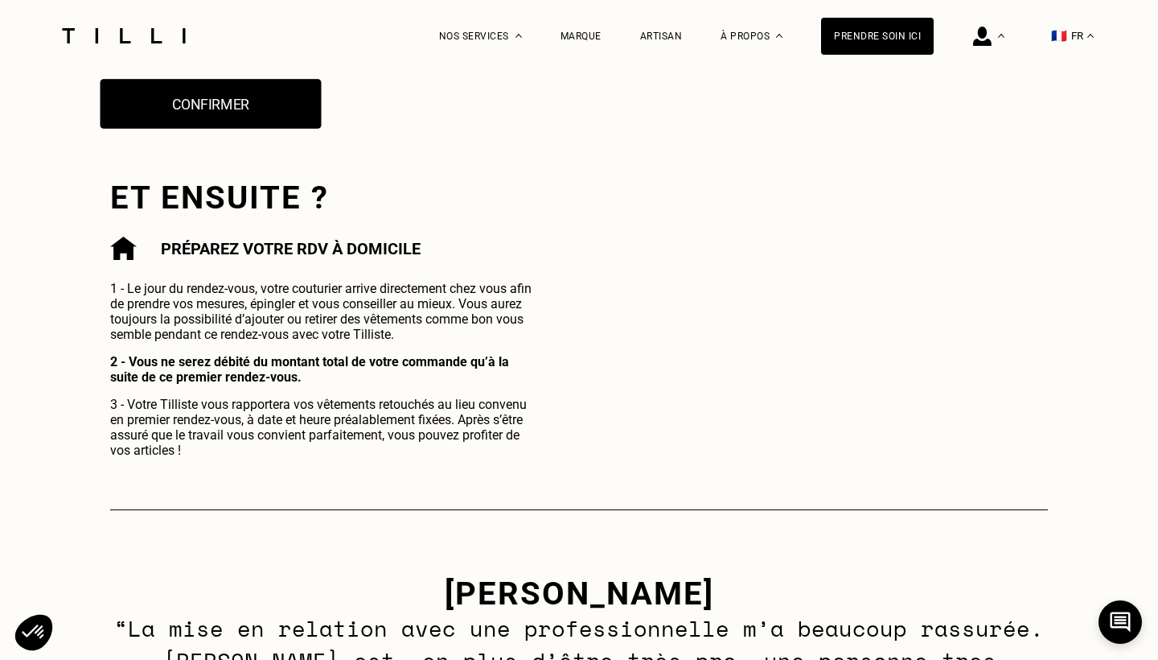
click at [265, 118] on button "Confirmer" at bounding box center [211, 104] width 221 height 50
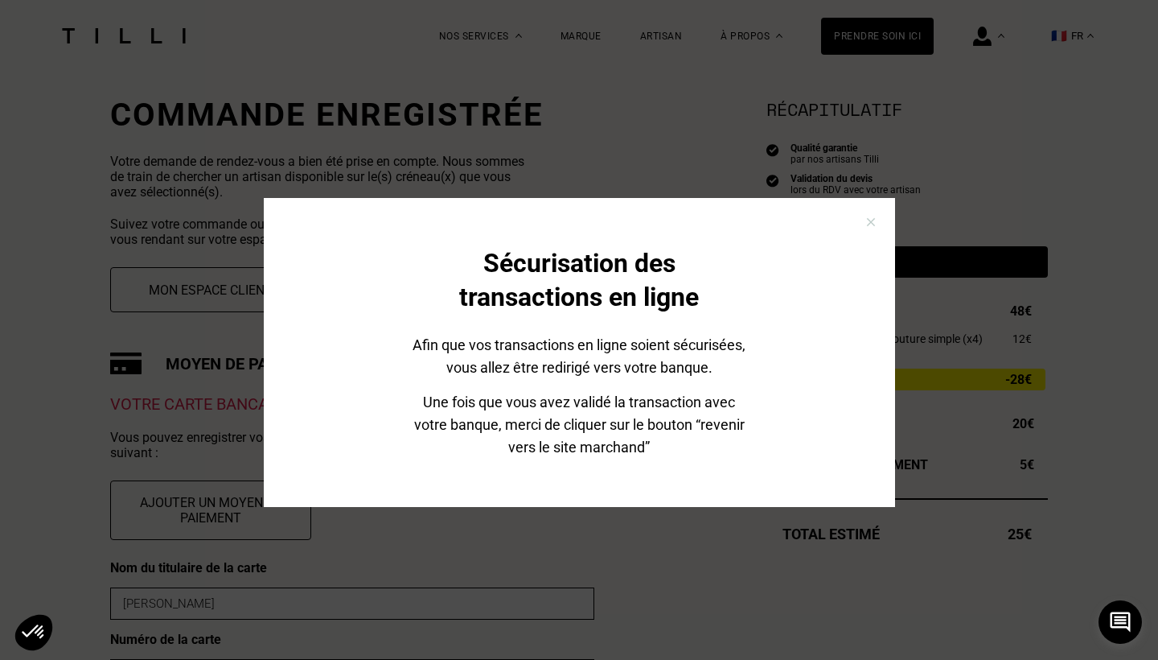
scroll to position [293, 0]
